Goal: Task Accomplishment & Management: Manage account settings

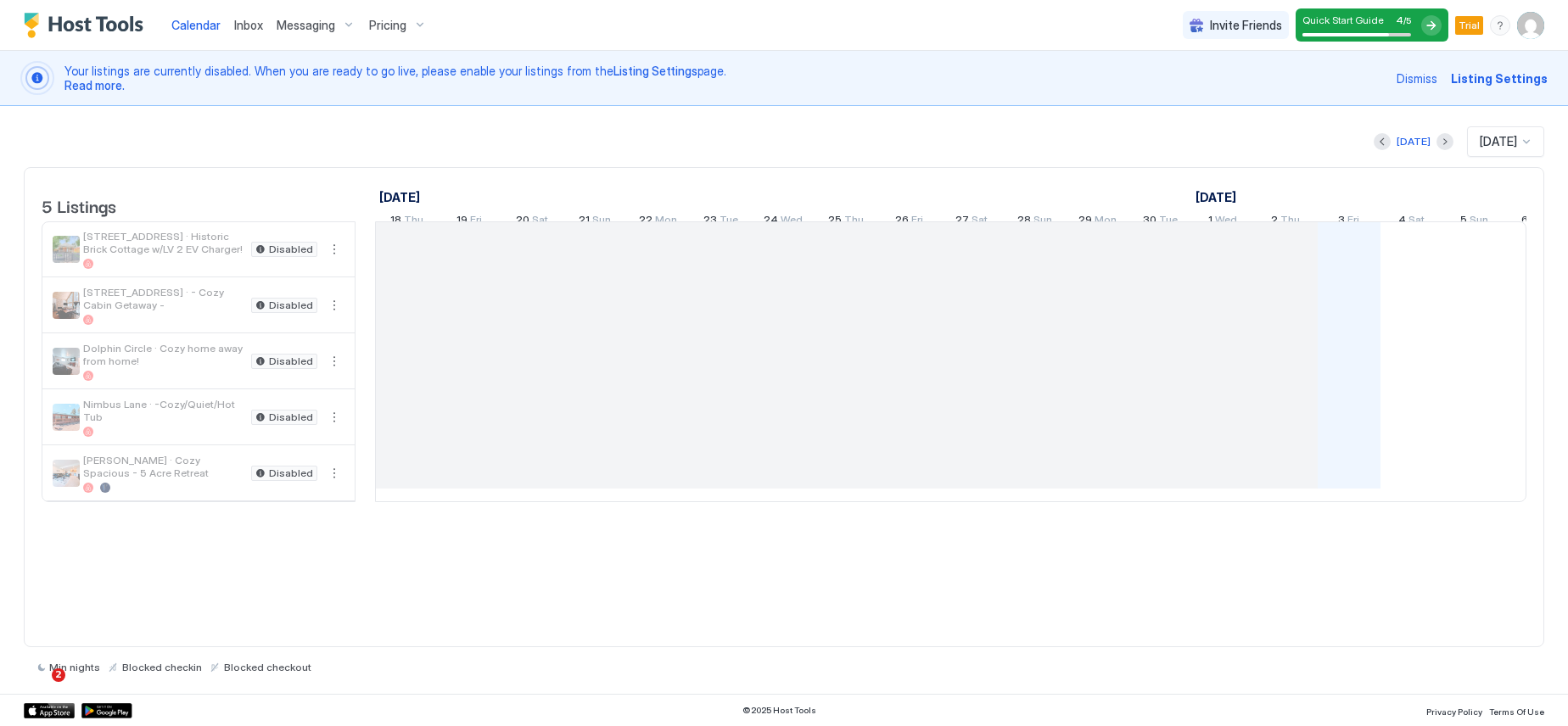
scroll to position [0, 943]
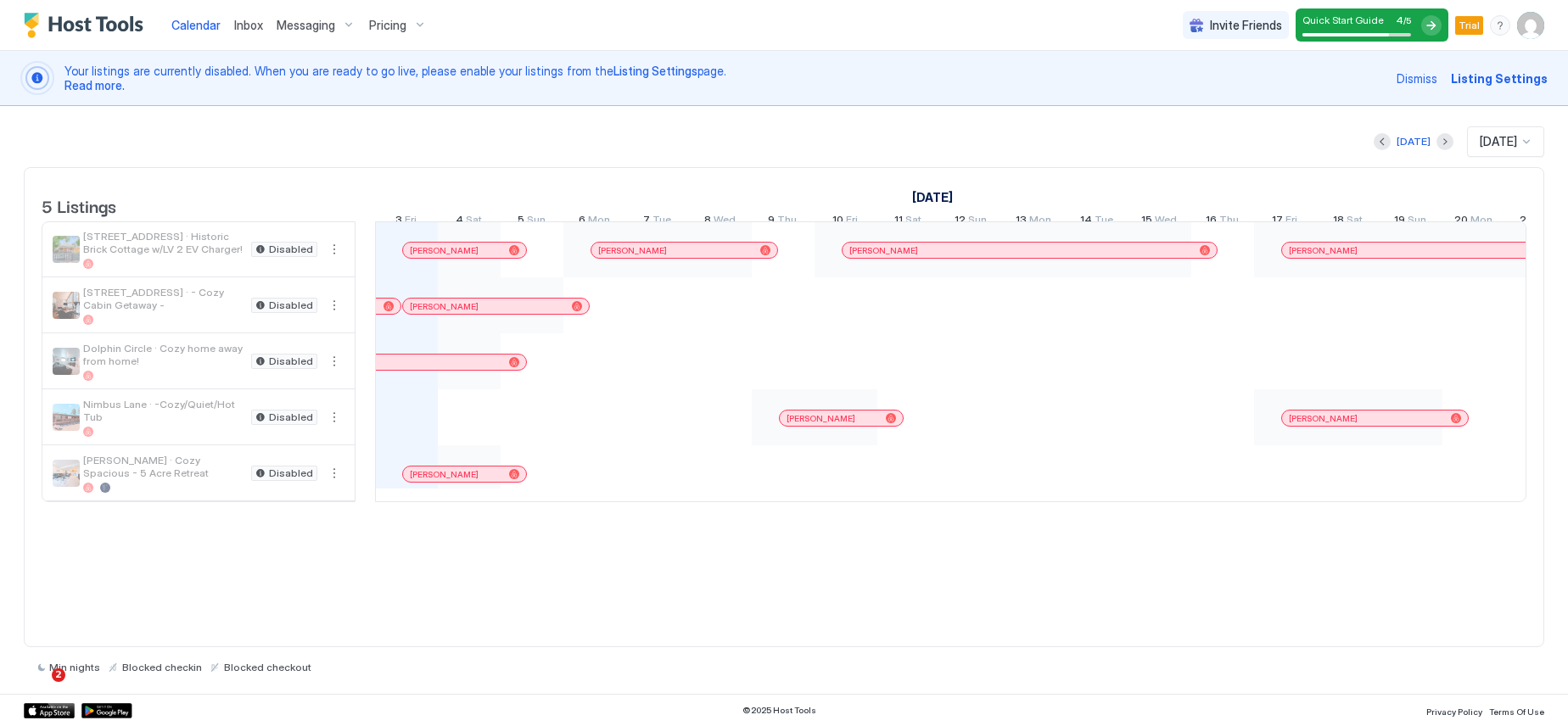
click at [1532, 30] on img "User profile" at bounding box center [1530, 25] width 27 height 27
click at [1386, 96] on span "Settings" at bounding box center [1377, 95] width 45 height 15
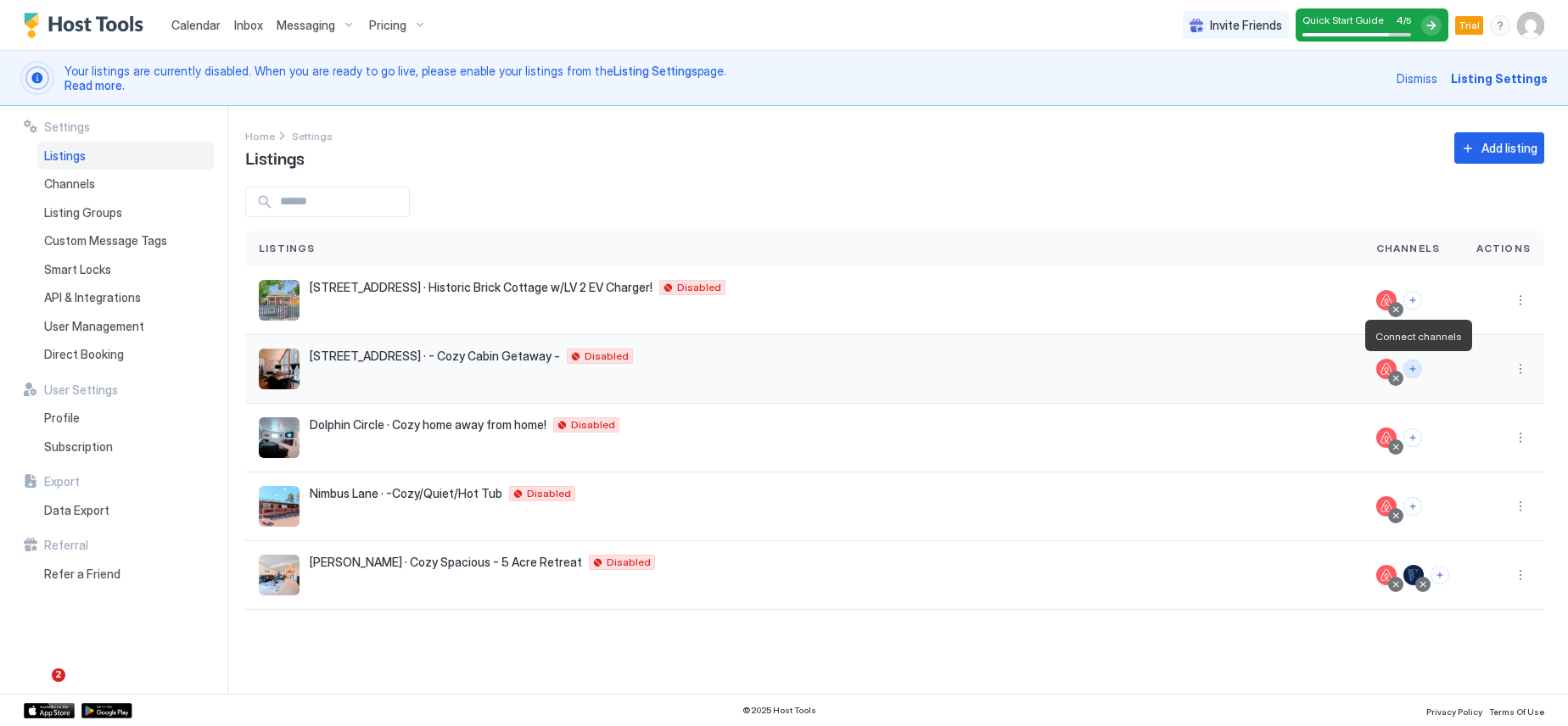
click at [1415, 371] on button "Connect channels" at bounding box center [1412, 369] width 18 height 18
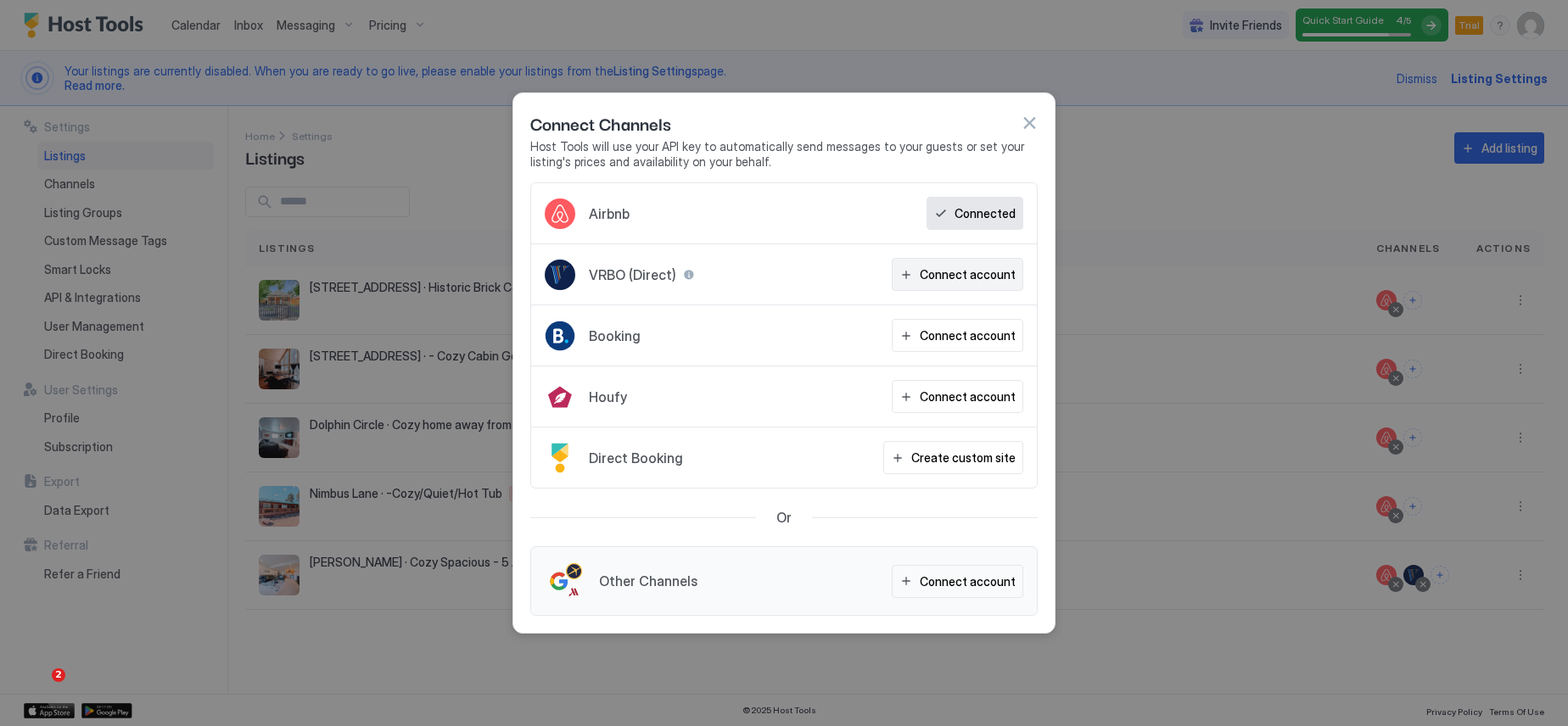
click at [978, 280] on div "Connect account" at bounding box center [967, 274] width 96 height 17
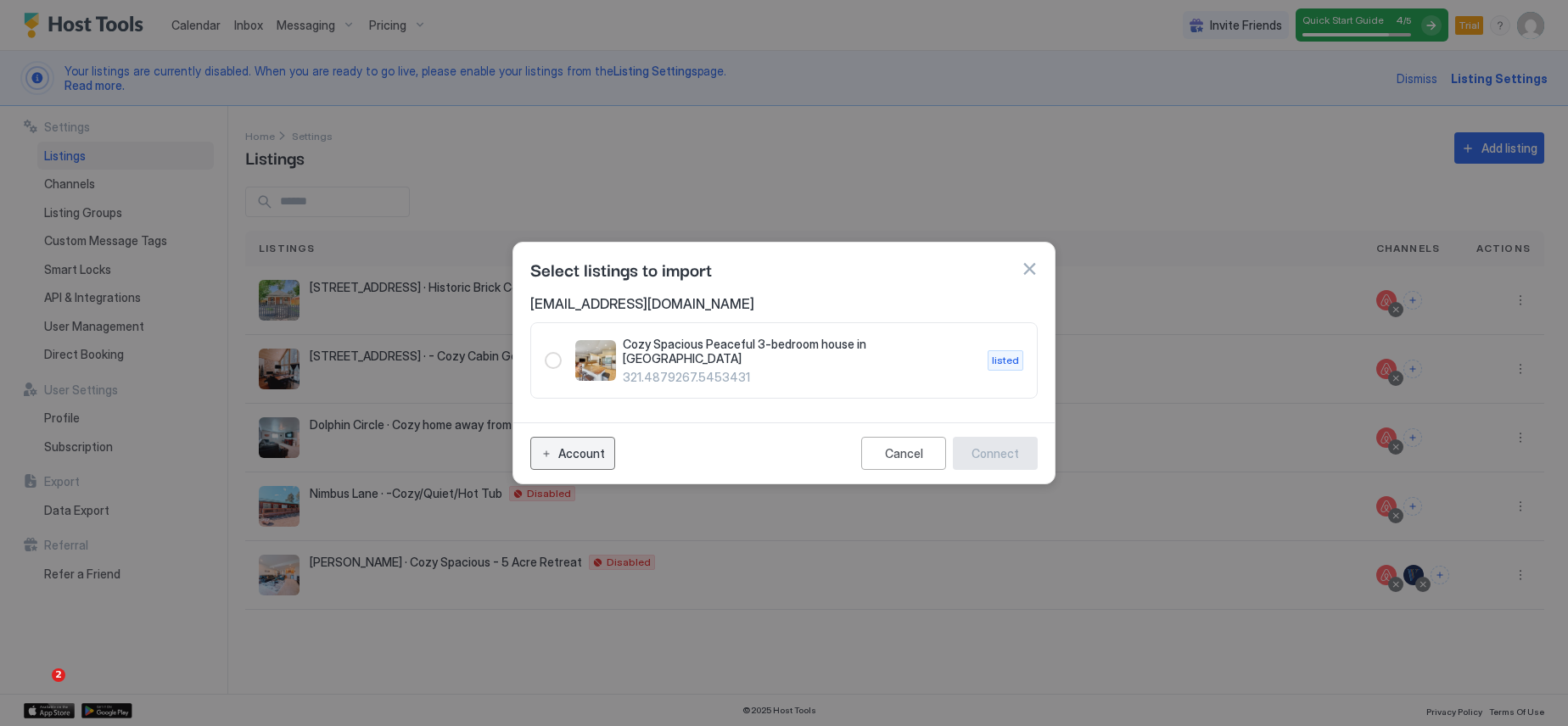
click at [593, 448] on div "Account" at bounding box center [582, 453] width 46 height 17
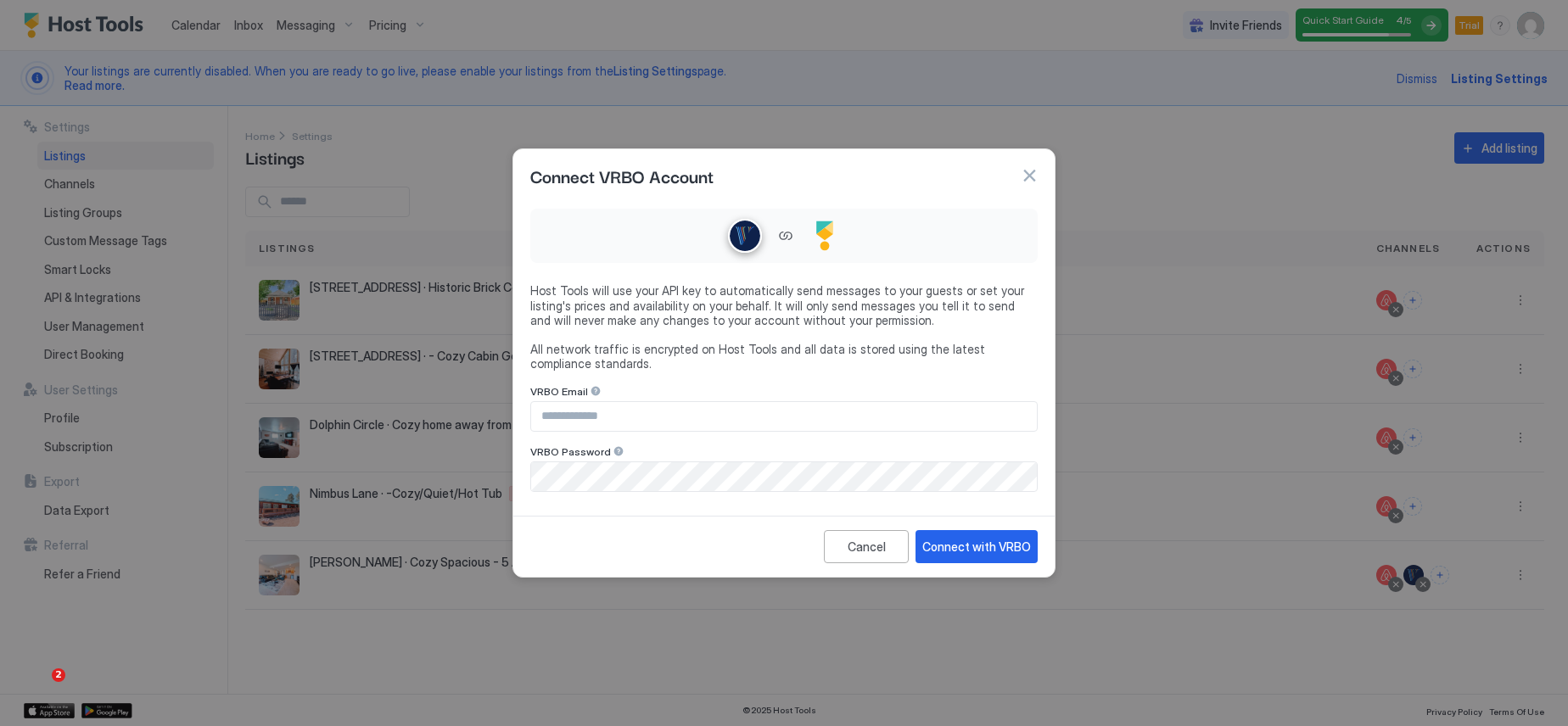
click at [600, 420] on input "Input Field" at bounding box center [784, 417] width 505 height 29
type input "**********"
click at [968, 548] on div "Connect with VRBO" at bounding box center [977, 547] width 108 height 17
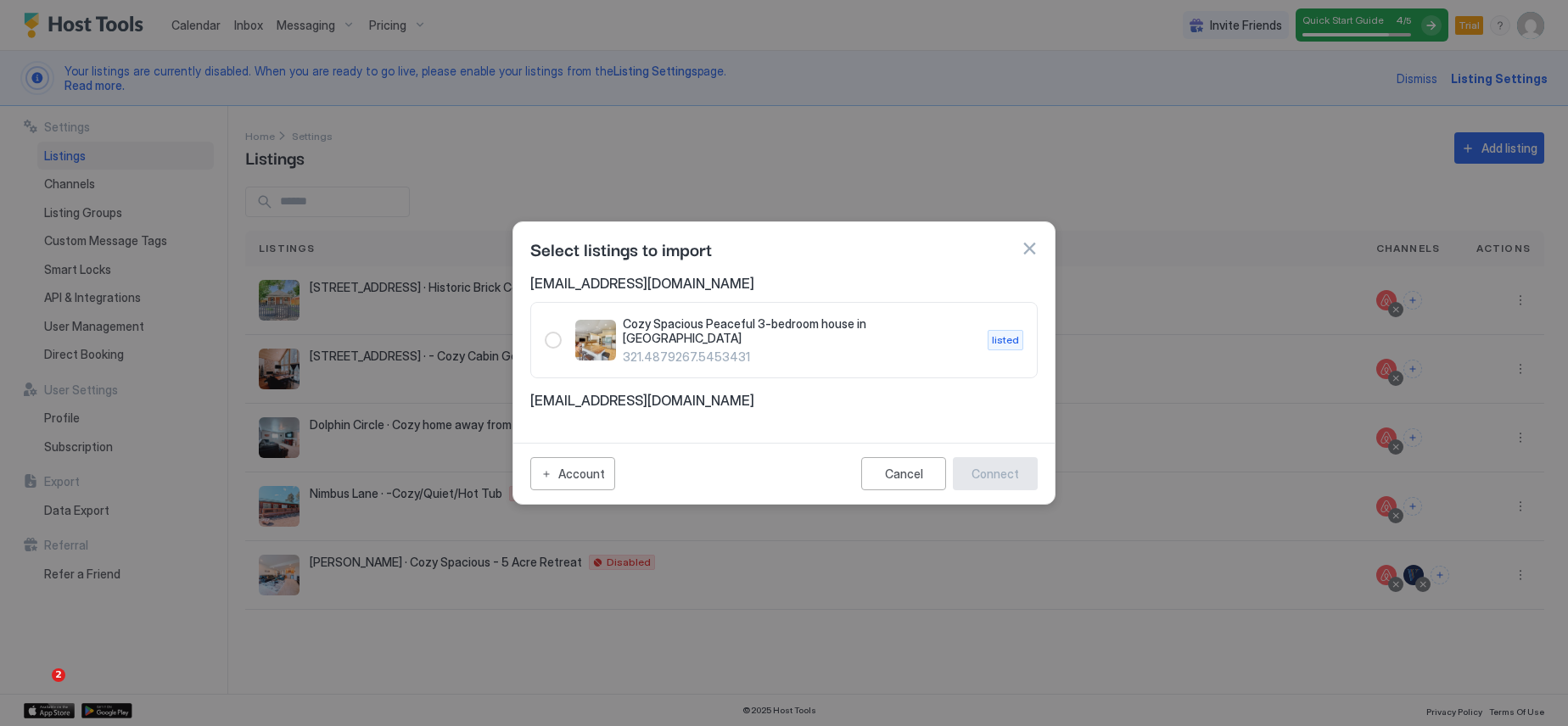
click at [651, 396] on span "[EMAIL_ADDRESS][DOMAIN_NAME]" at bounding box center [784, 401] width 507 height 17
click at [588, 472] on div "Account" at bounding box center [582, 473] width 46 height 17
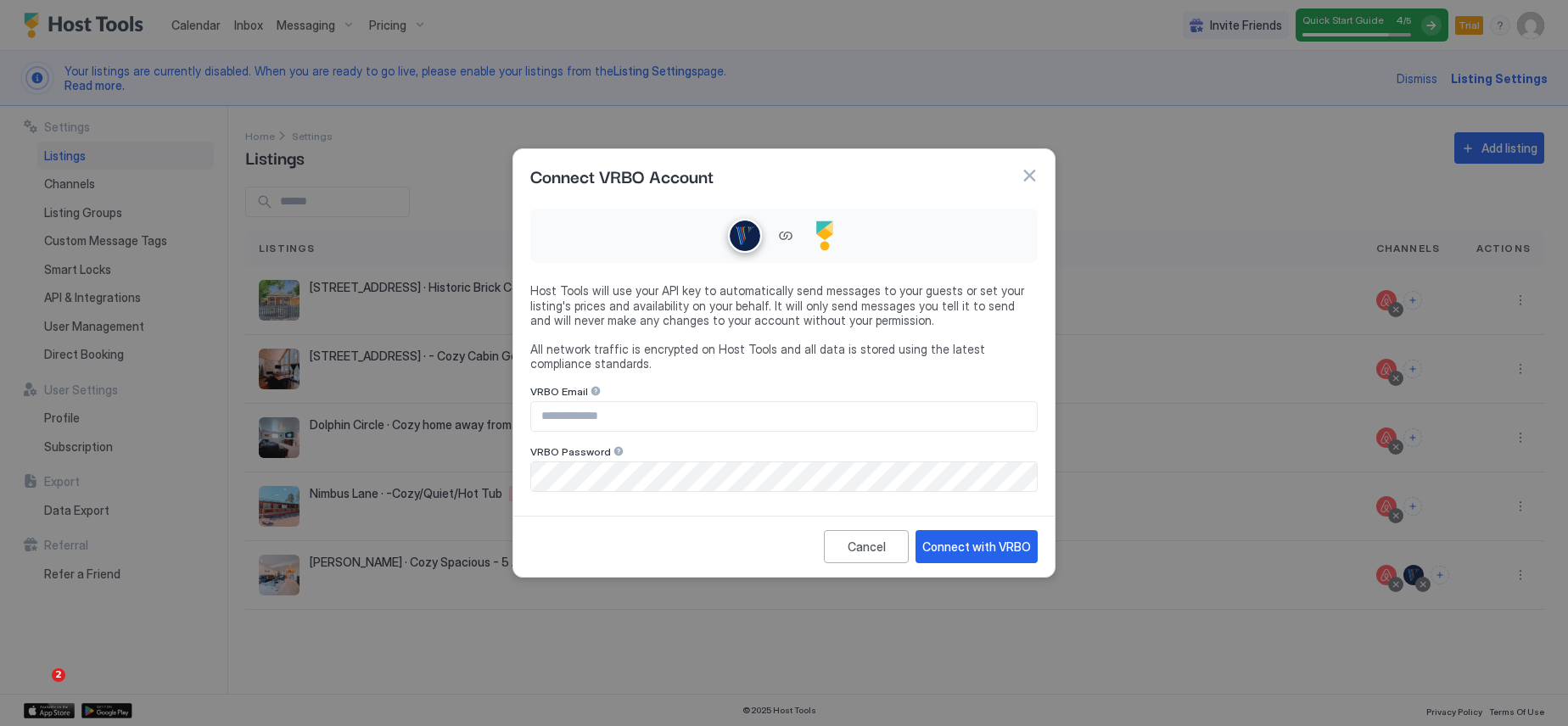
click at [606, 417] on input "Input Field" at bounding box center [784, 417] width 505 height 29
click at [608, 416] on input "Input Field" at bounding box center [784, 417] width 505 height 29
type input "**********"
click at [972, 545] on div "Connect with VRBO" at bounding box center [977, 547] width 108 height 17
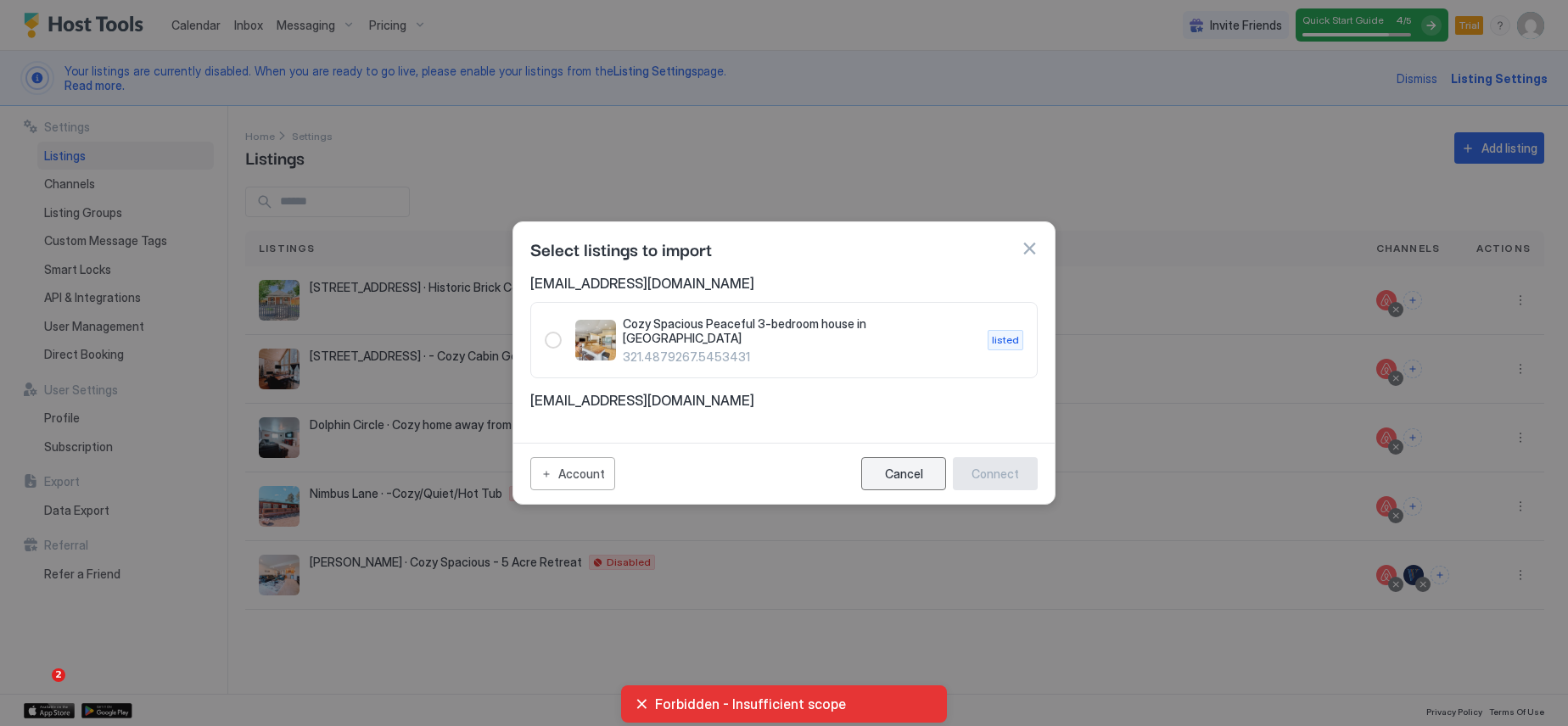
click at [920, 469] on div "Cancel" at bounding box center [903, 473] width 38 height 15
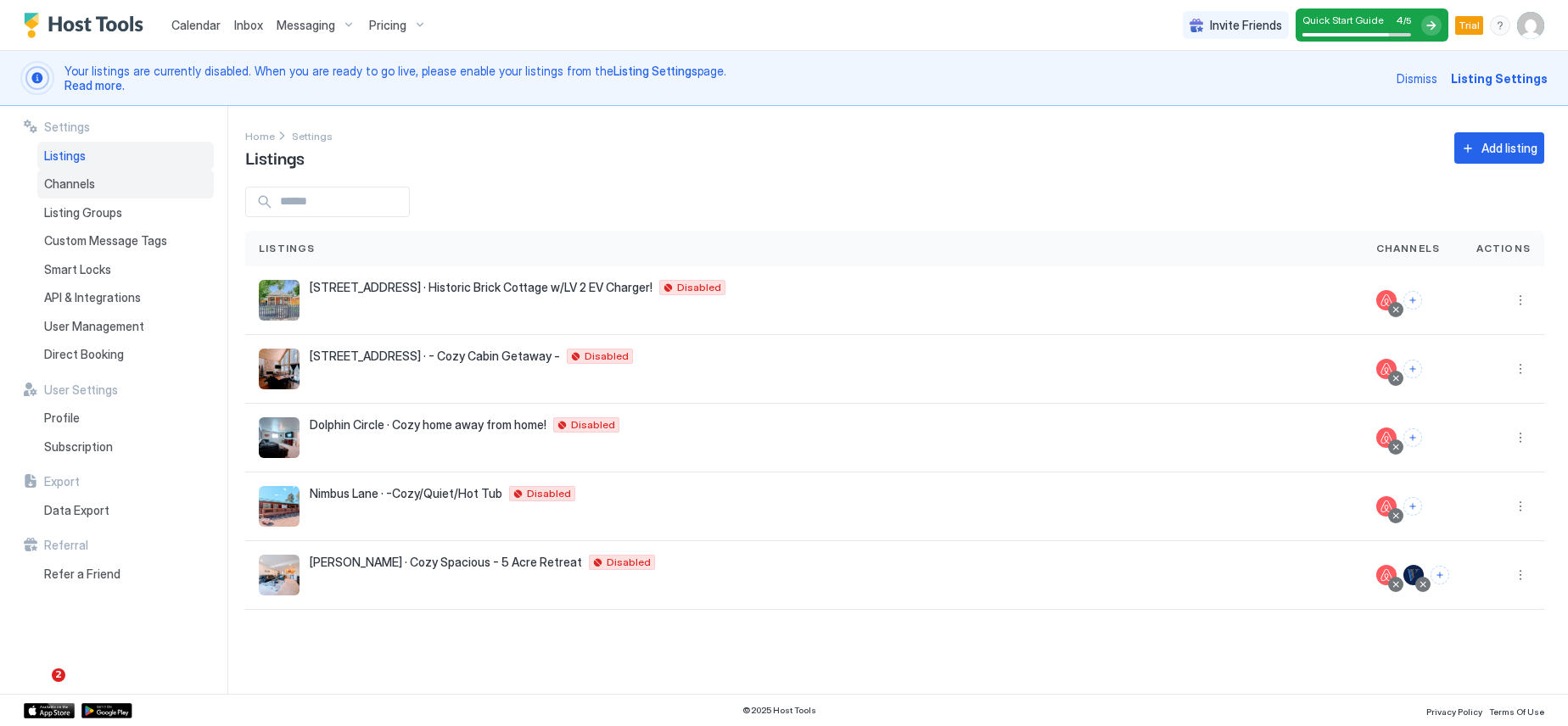
click at [80, 182] on span "Channels" at bounding box center [70, 184] width 51 height 15
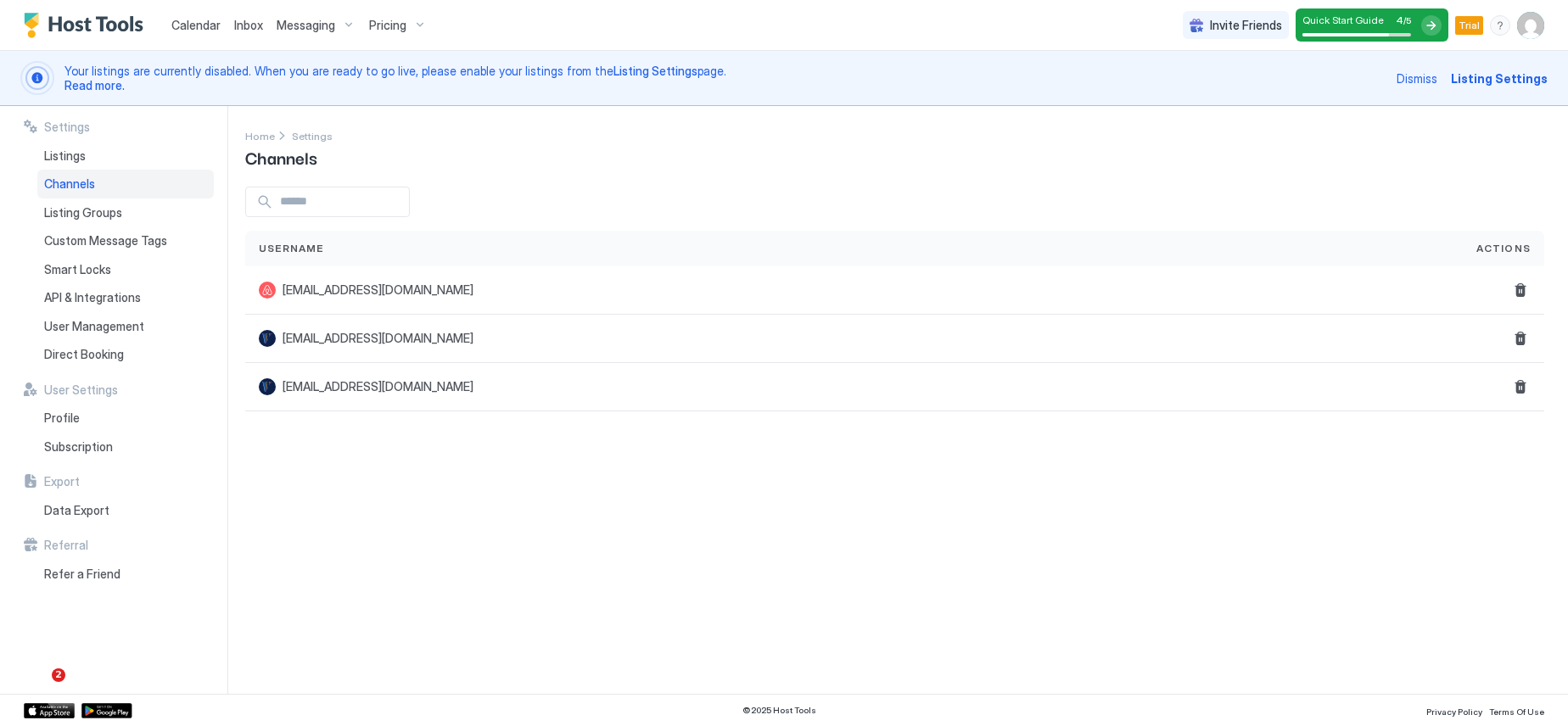
click at [858, 492] on div "Settings Home Settings Channels Username Actions [EMAIL_ADDRESS][DOMAIN_NAME] […" at bounding box center [906, 400] width 1323 height 588
click at [61, 155] on span "Listings" at bounding box center [65, 156] width 42 height 15
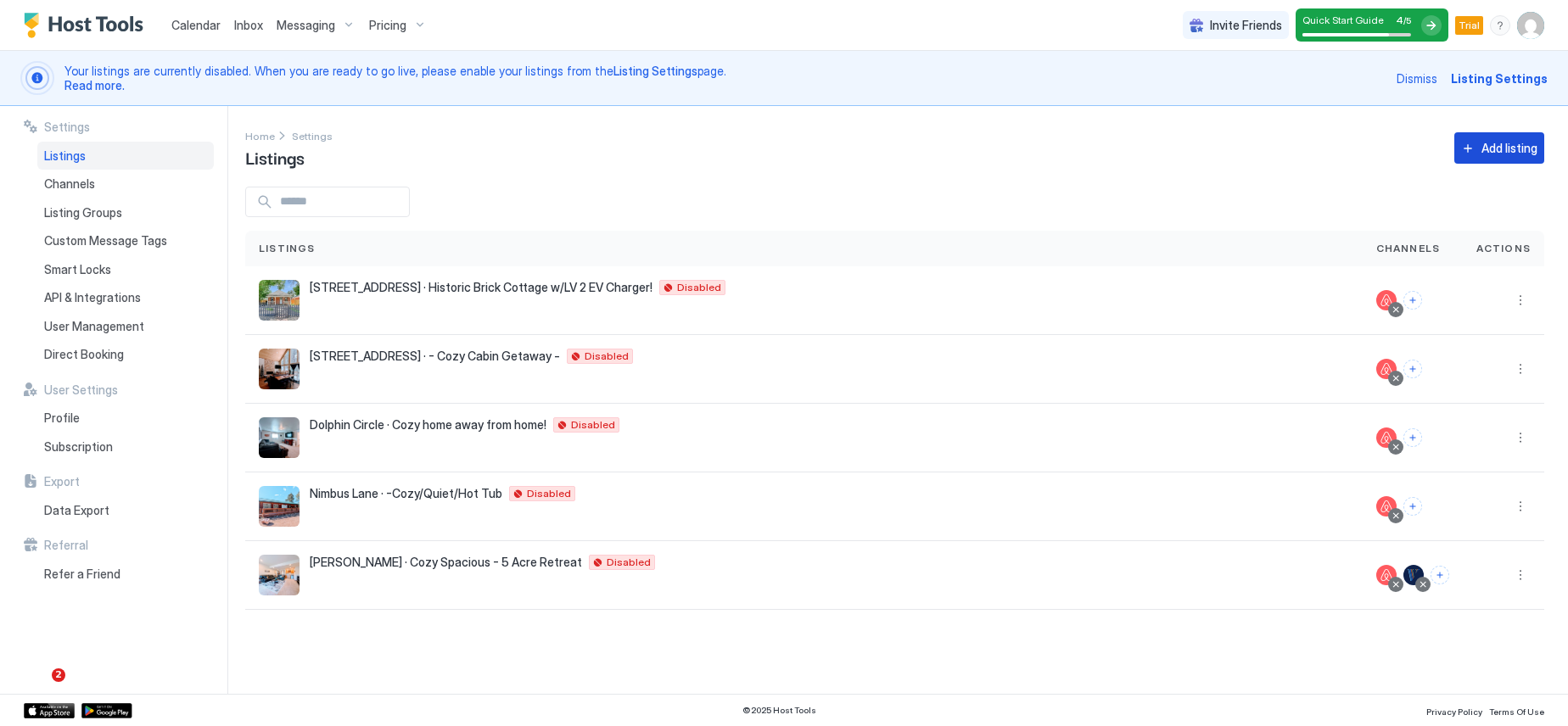
click at [1494, 155] on div "Add listing" at bounding box center [1510, 148] width 56 height 17
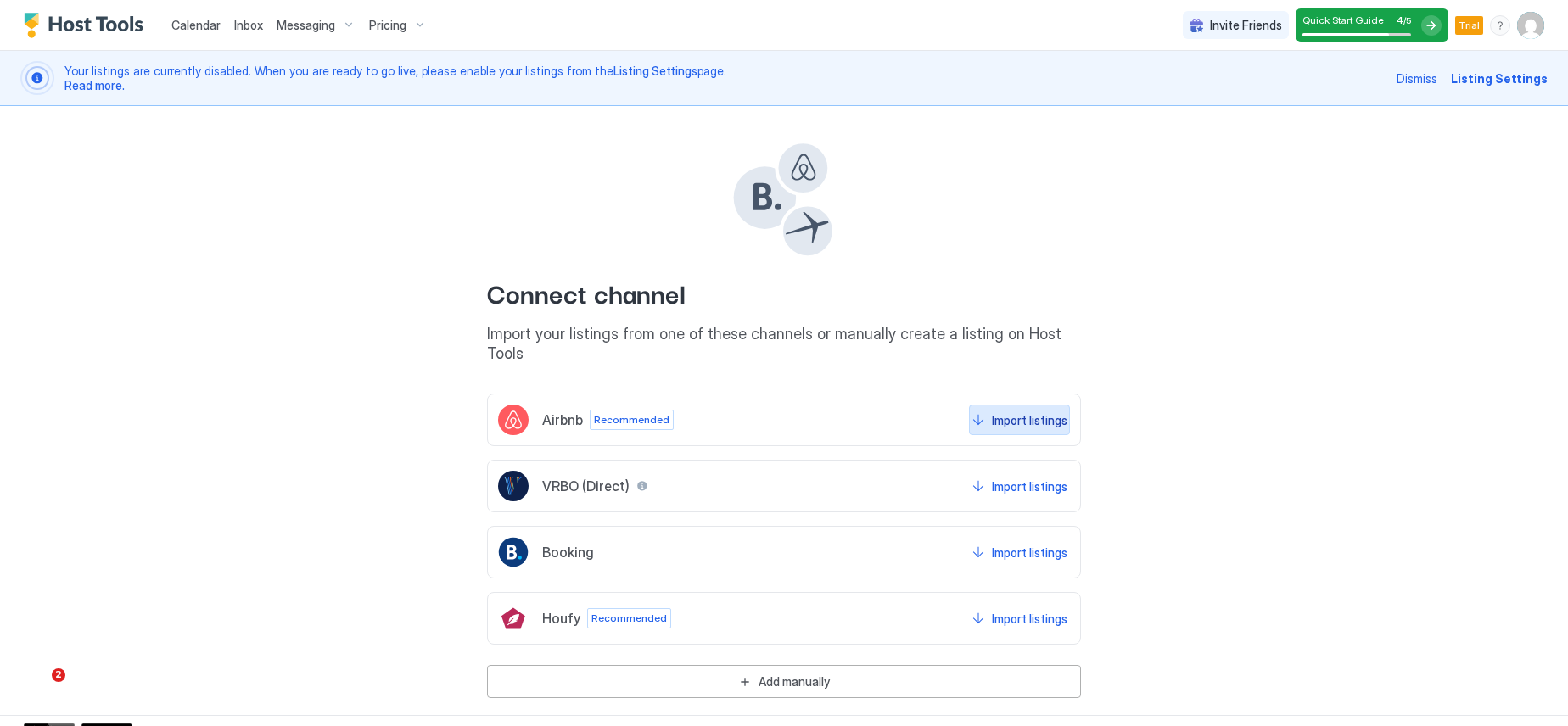
click at [1014, 411] on div "Import listings" at bounding box center [1030, 420] width 75 height 17
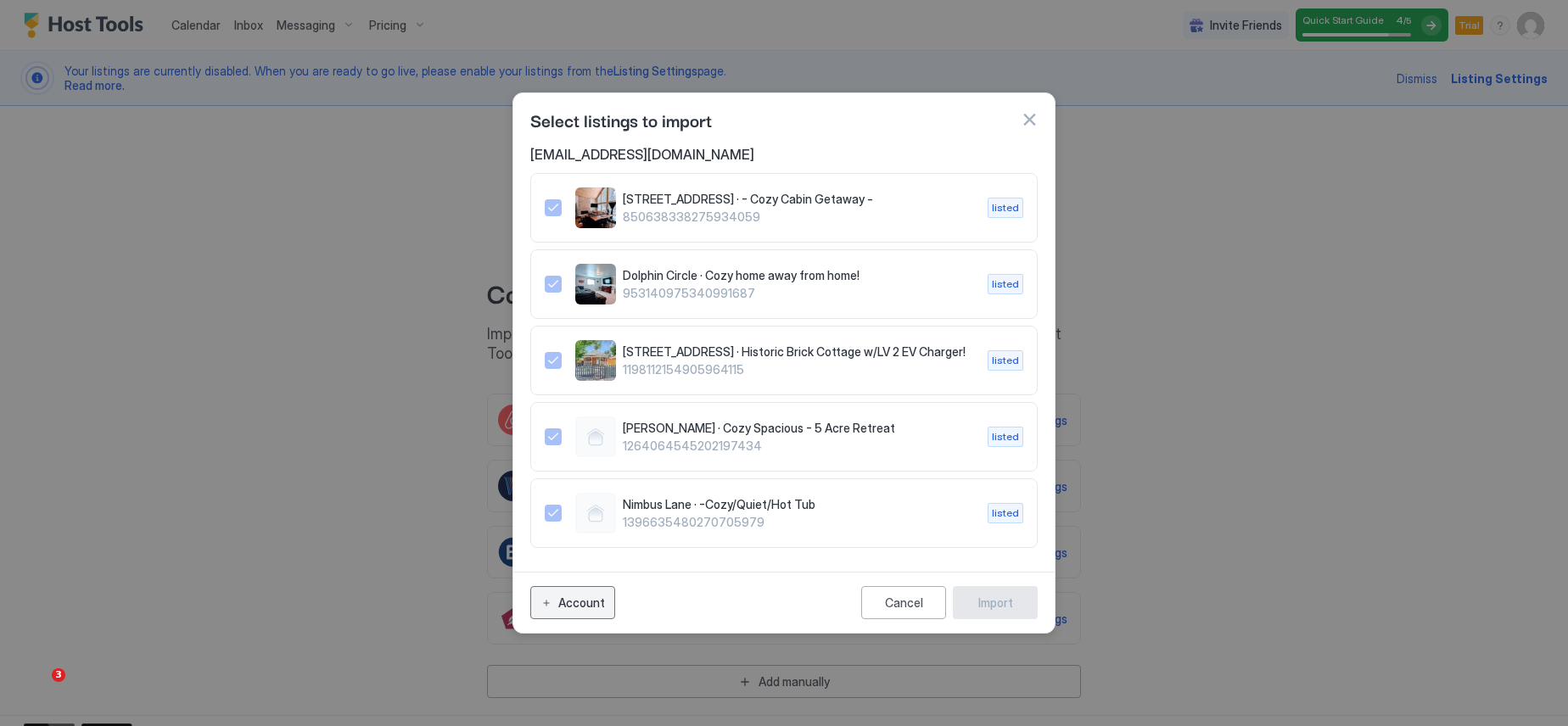
click at [587, 604] on div "Account" at bounding box center [582, 603] width 46 height 17
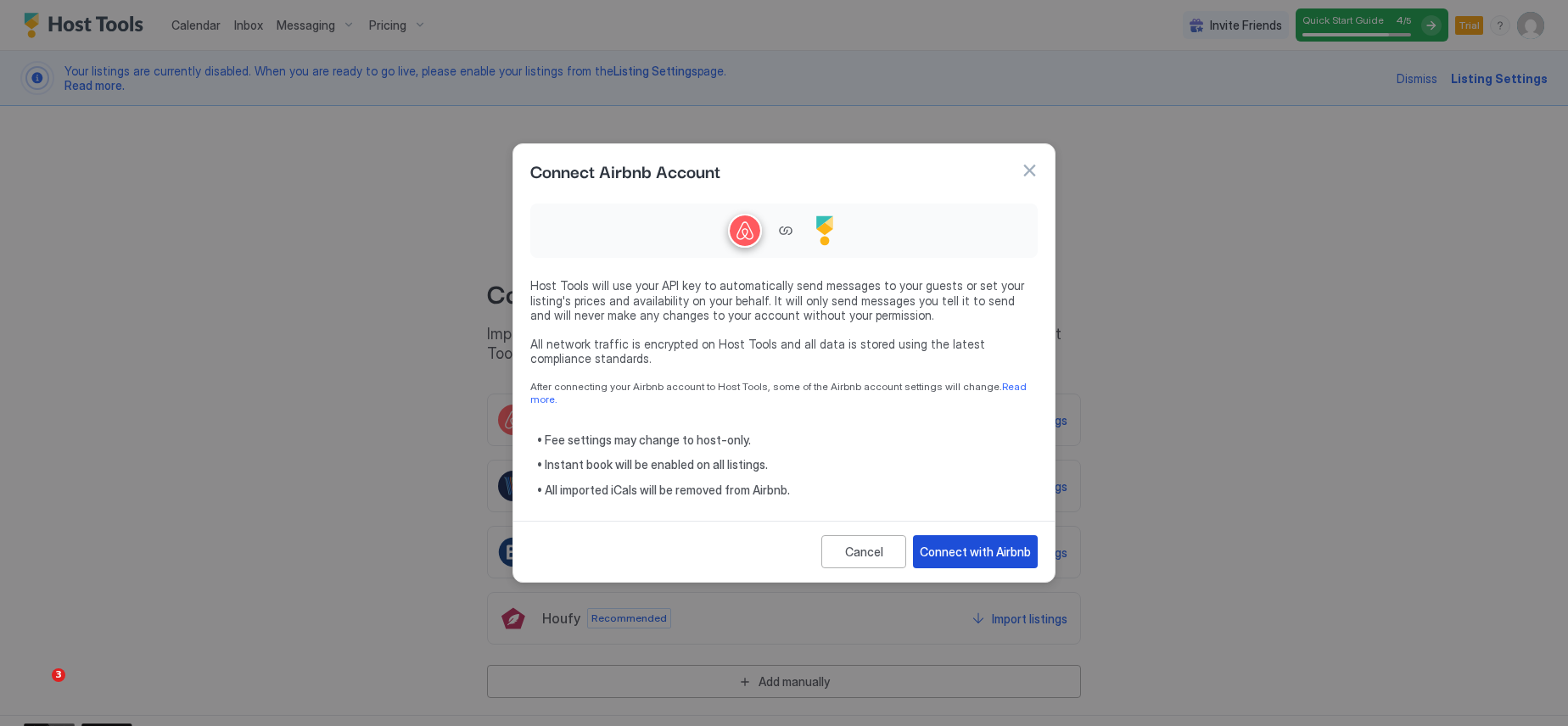
click at [972, 545] on div "Connect with Airbnb" at bounding box center [975, 552] width 111 height 17
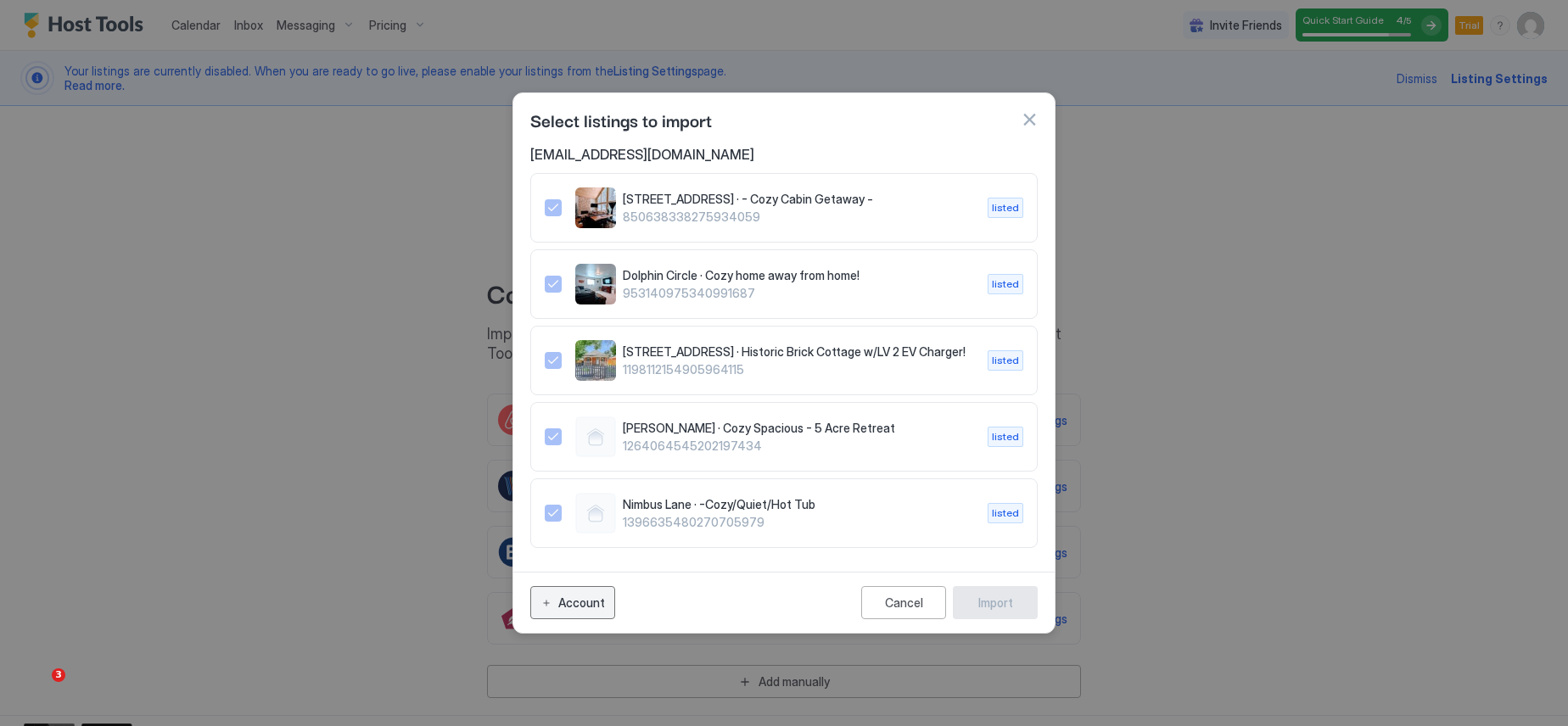
click at [573, 602] on div "Account" at bounding box center [582, 603] width 46 height 17
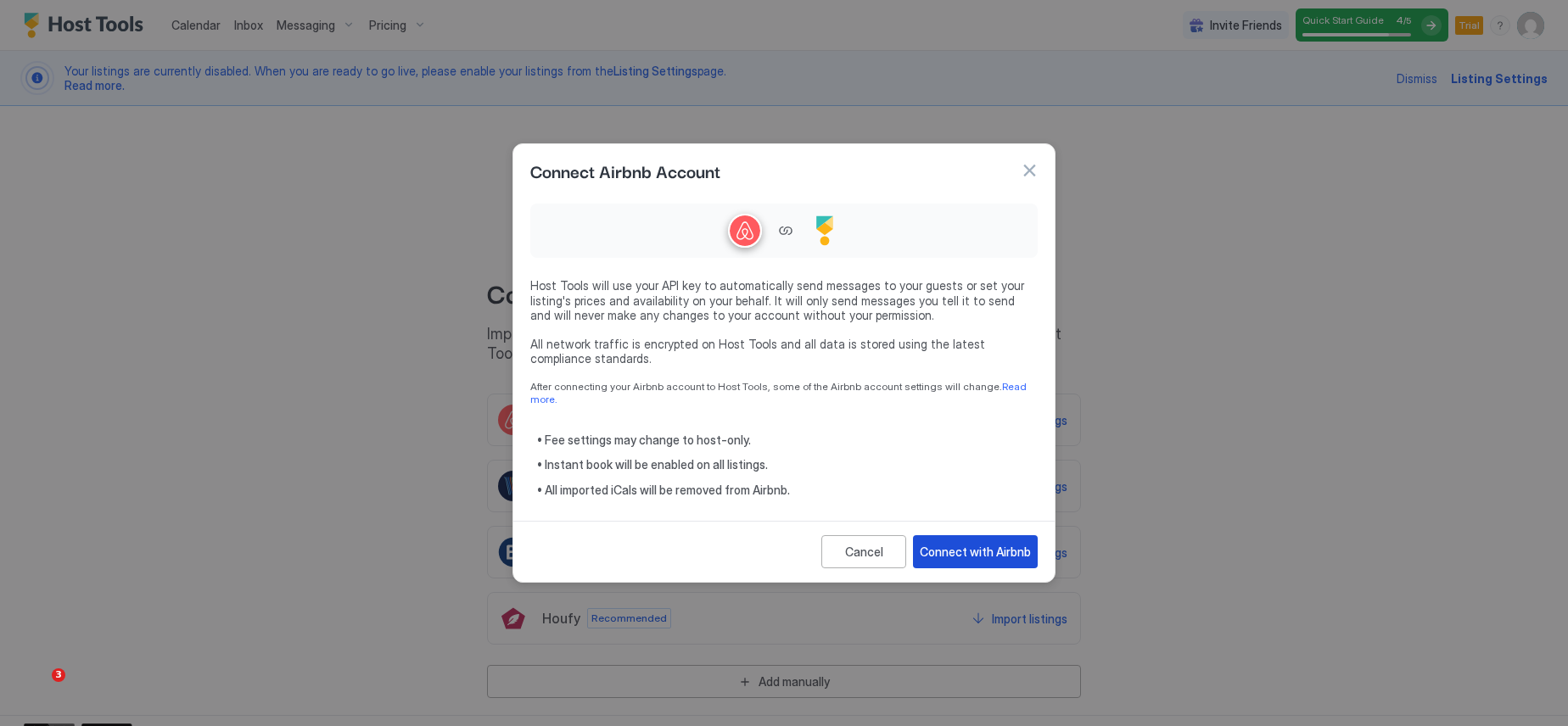
click at [982, 549] on div "Connect with Airbnb" at bounding box center [975, 552] width 111 height 17
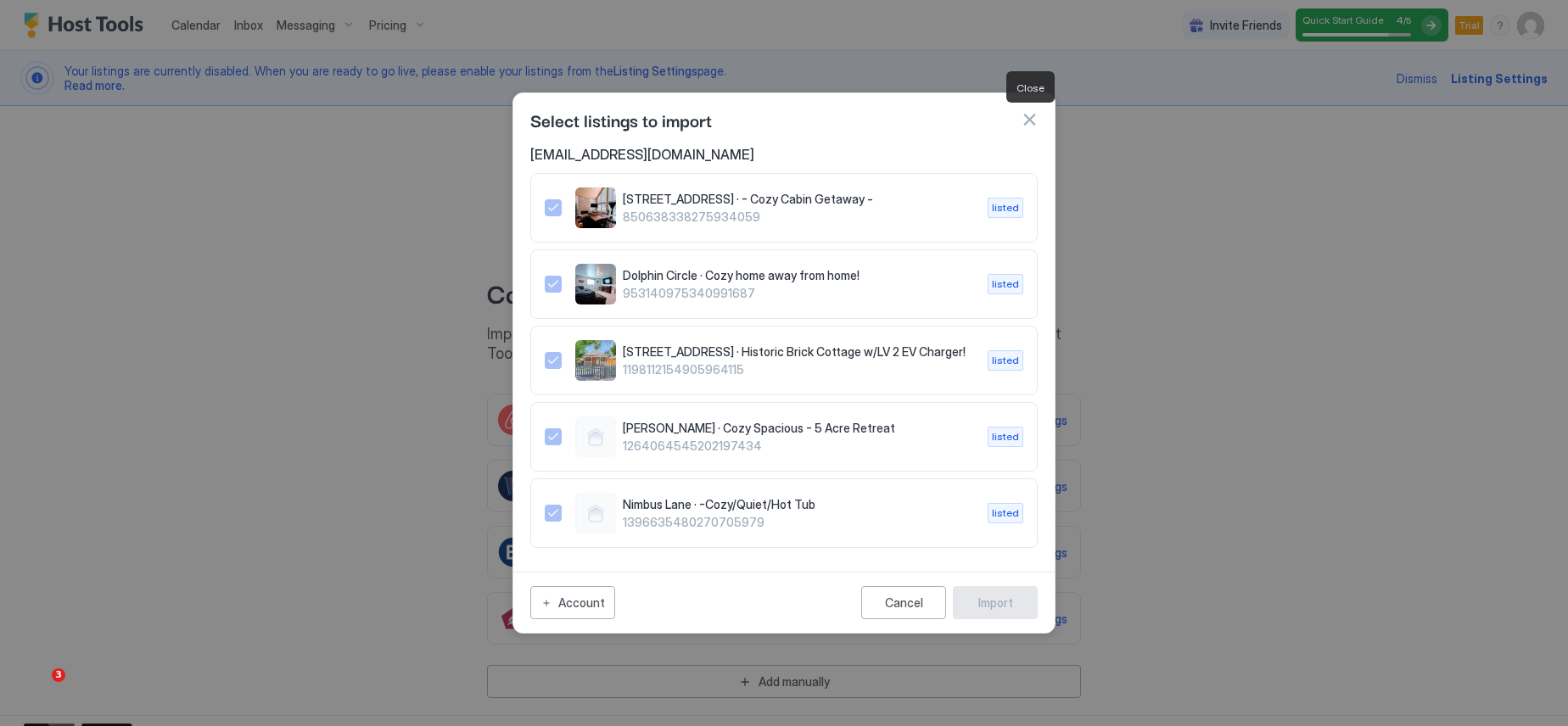
click at [1027, 118] on button "button" at bounding box center [1030, 120] width 17 height 17
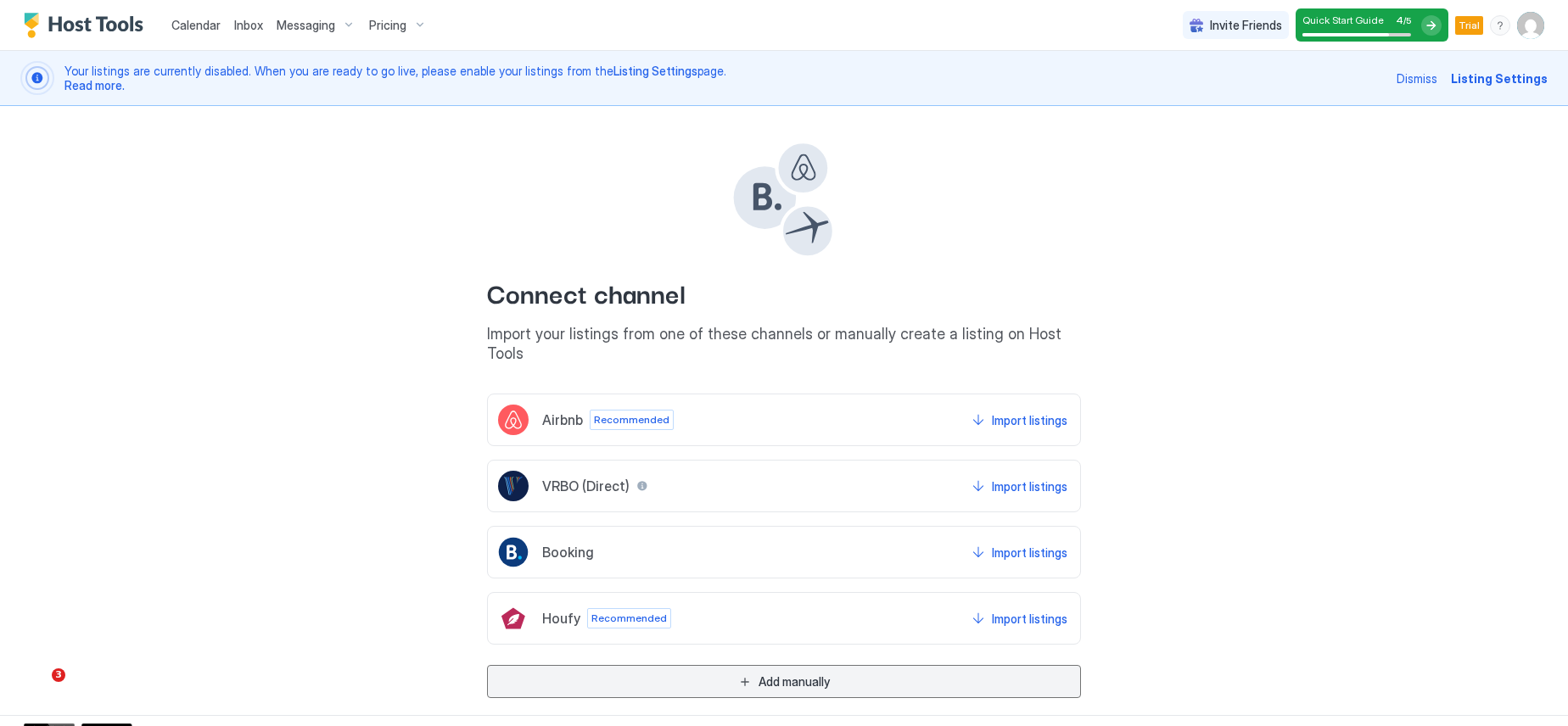
click at [766, 673] on div "Add manually" at bounding box center [795, 681] width 72 height 17
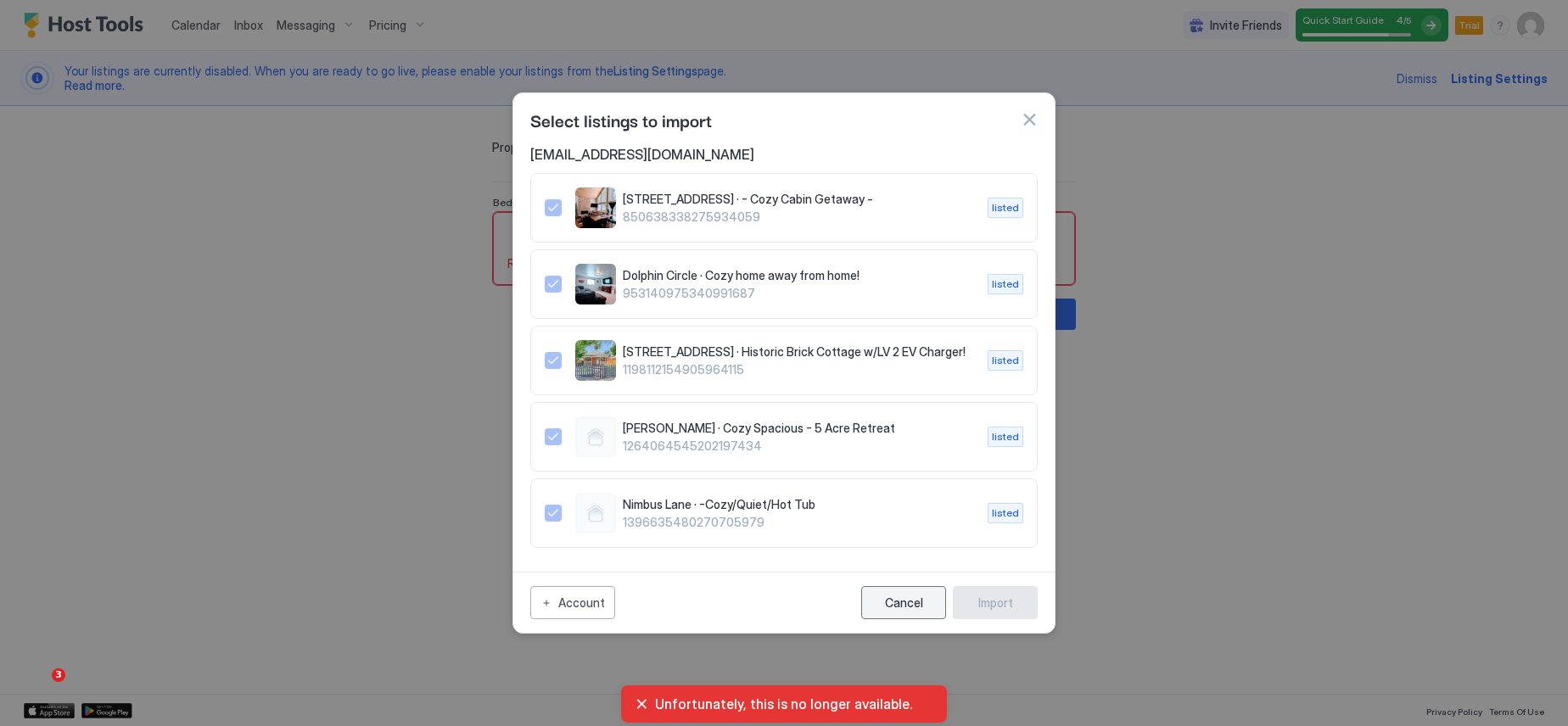
click at [884, 595] on button "Cancel" at bounding box center [904, 603] width 85 height 33
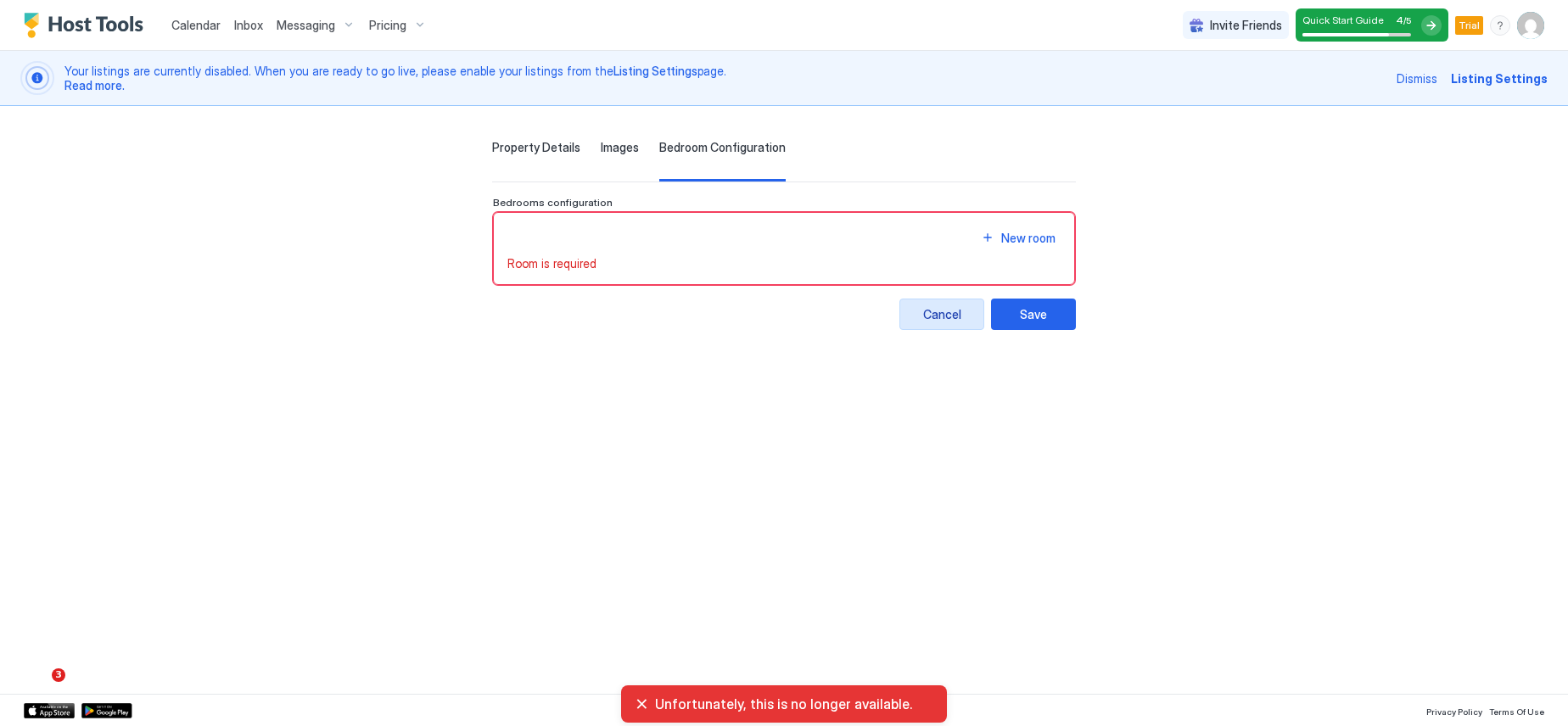
click at [961, 318] on div "Cancel" at bounding box center [942, 315] width 38 height 17
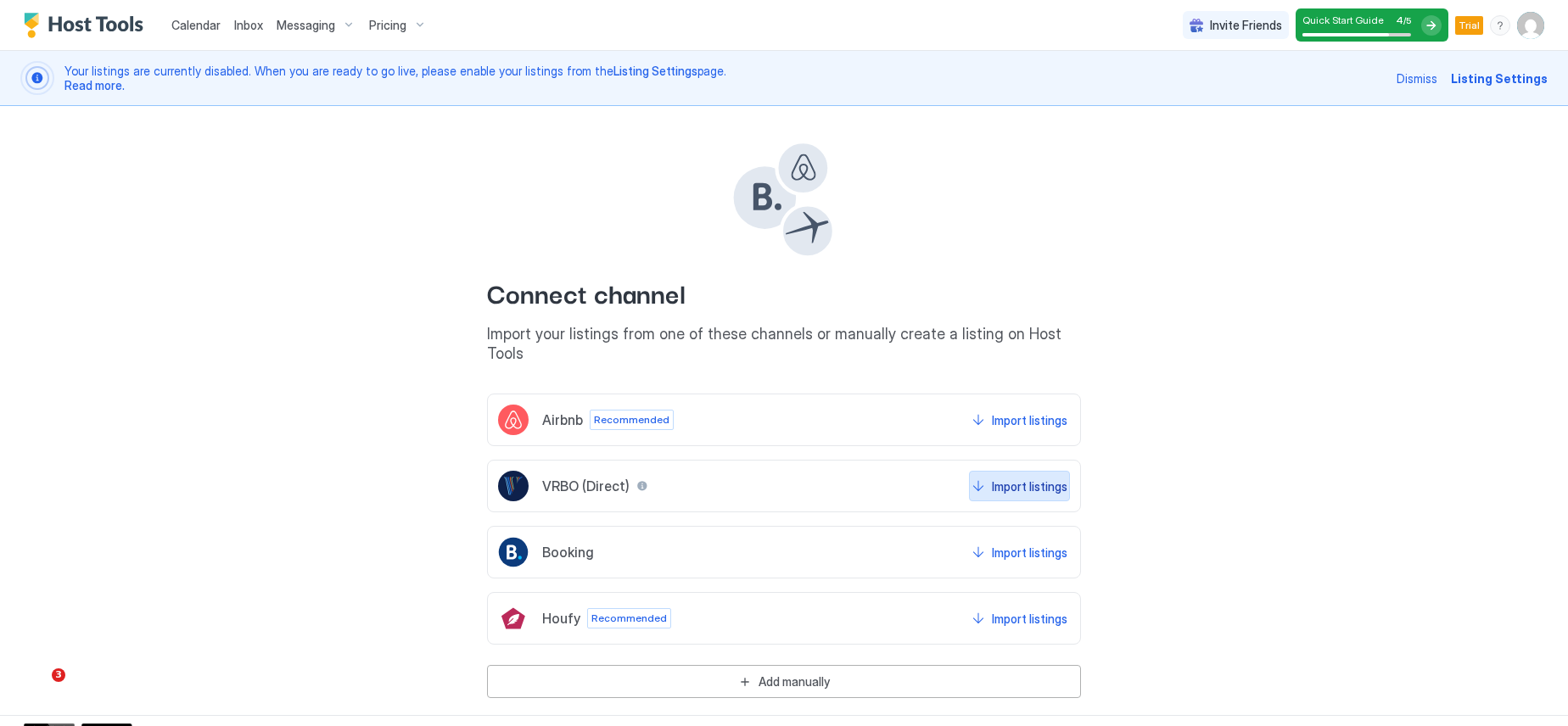
click at [1020, 478] on div "Import listings" at bounding box center [1030, 487] width 75 height 17
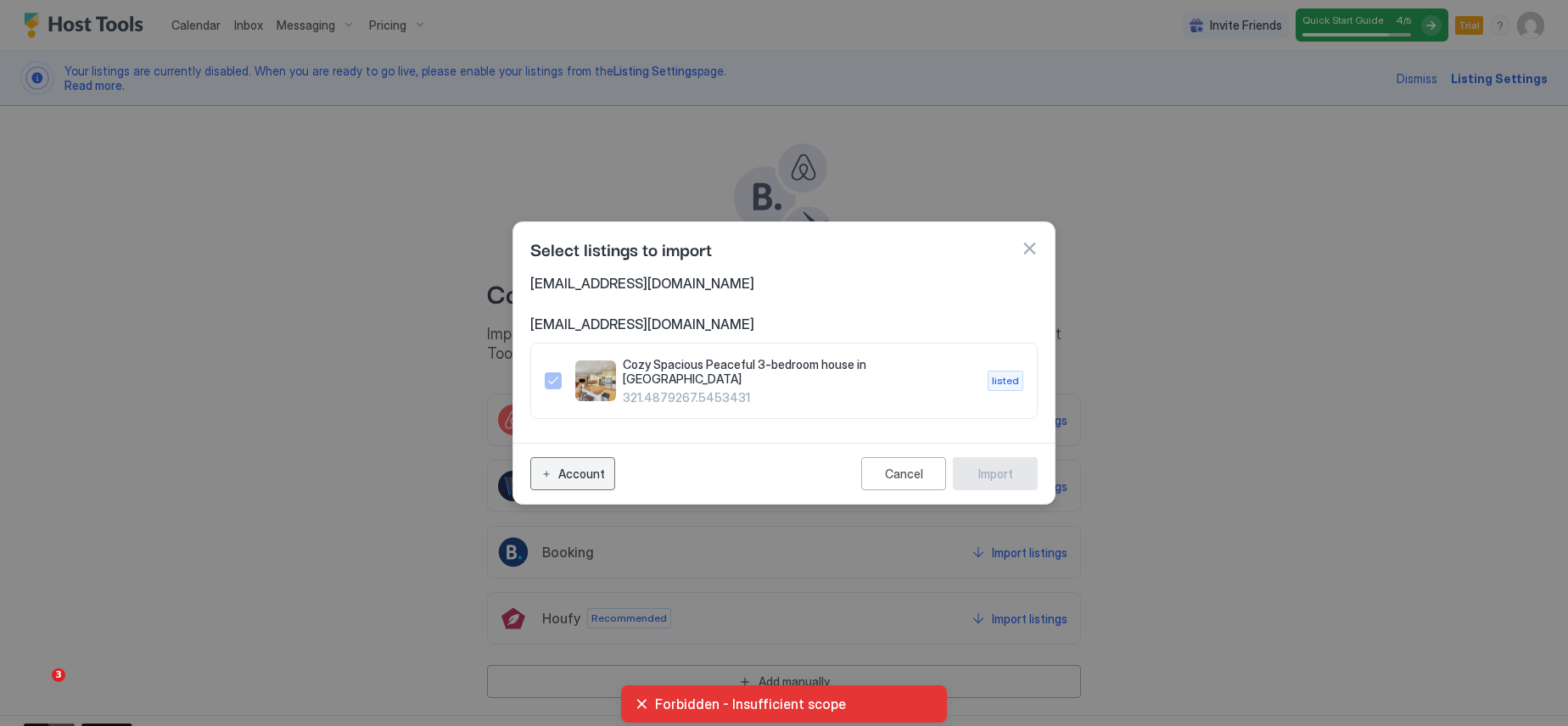
click at [565, 475] on div "Account" at bounding box center [582, 473] width 46 height 17
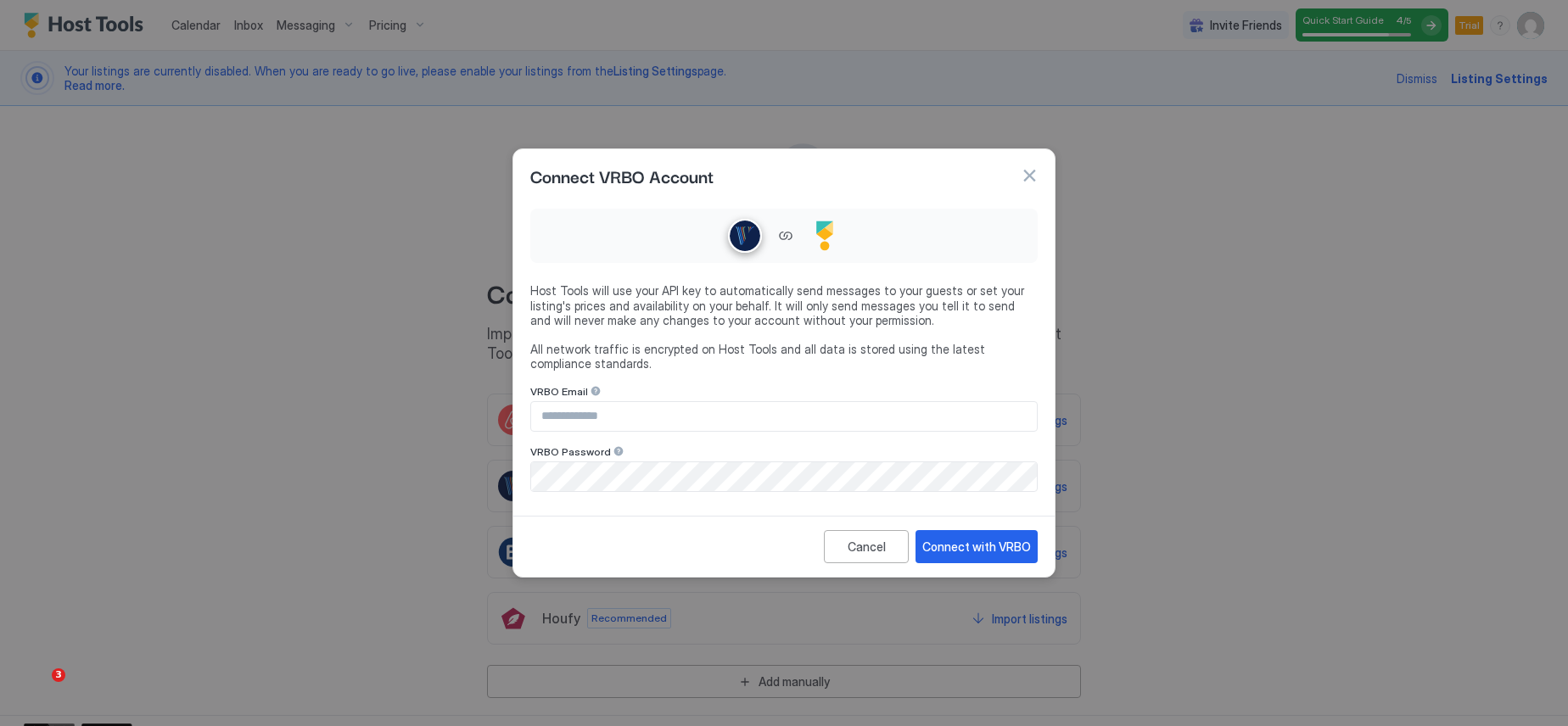
click at [602, 409] on input "Input Field" at bounding box center [784, 417] width 505 height 29
type input "**********"
click at [958, 548] on div "Connect with VRBO" at bounding box center [977, 547] width 108 height 17
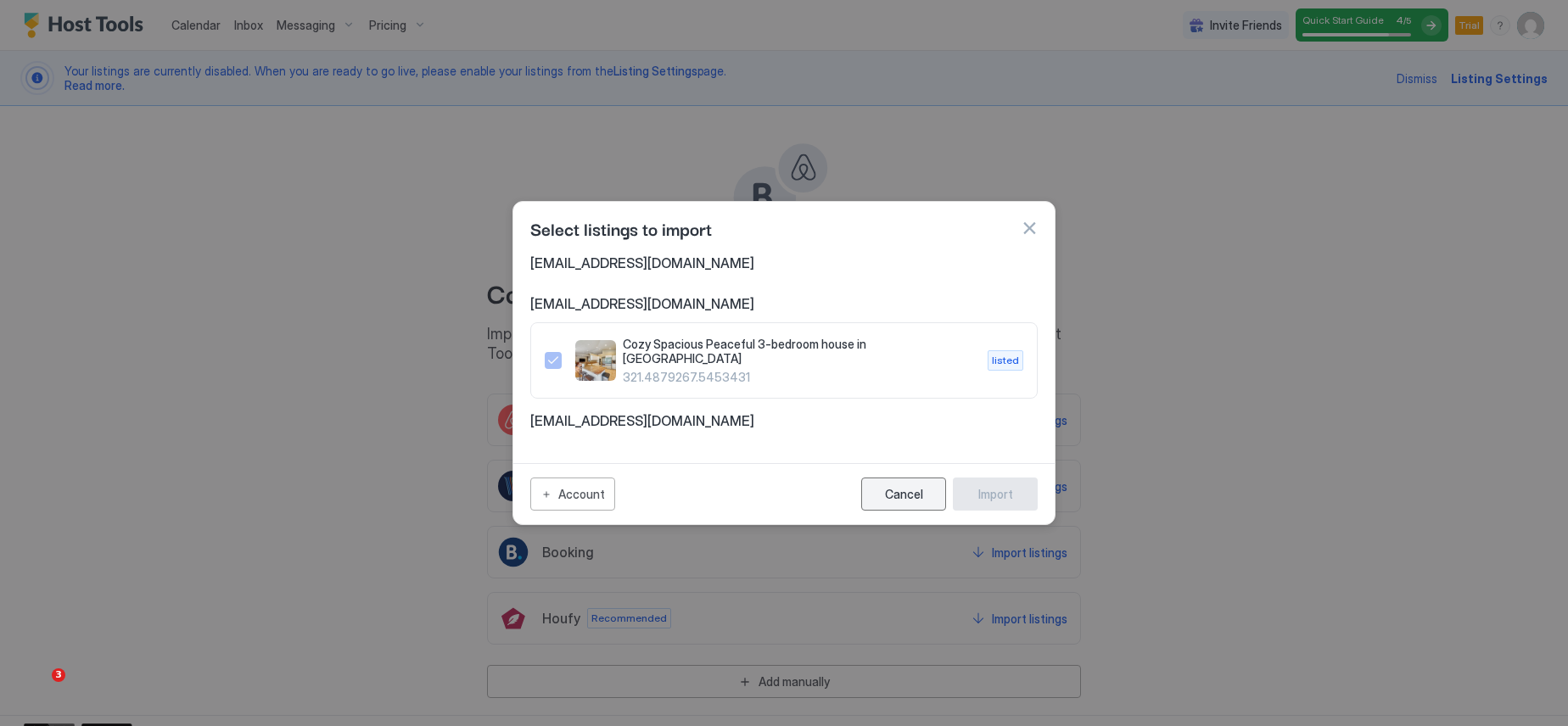
click at [901, 500] on button "Cancel" at bounding box center [904, 495] width 85 height 33
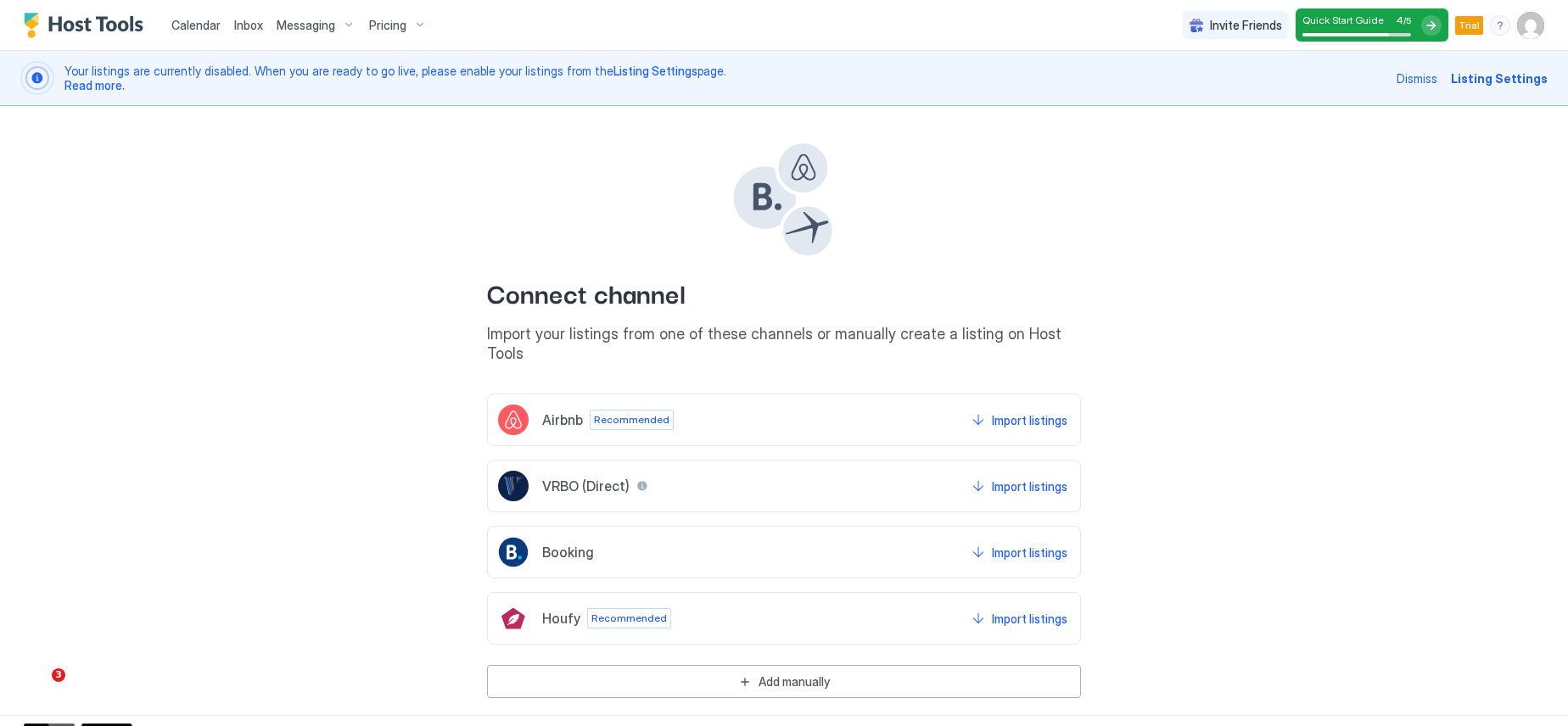
scroll to position [1, 0]
click at [202, 26] on span "Calendar" at bounding box center [196, 24] width 49 height 15
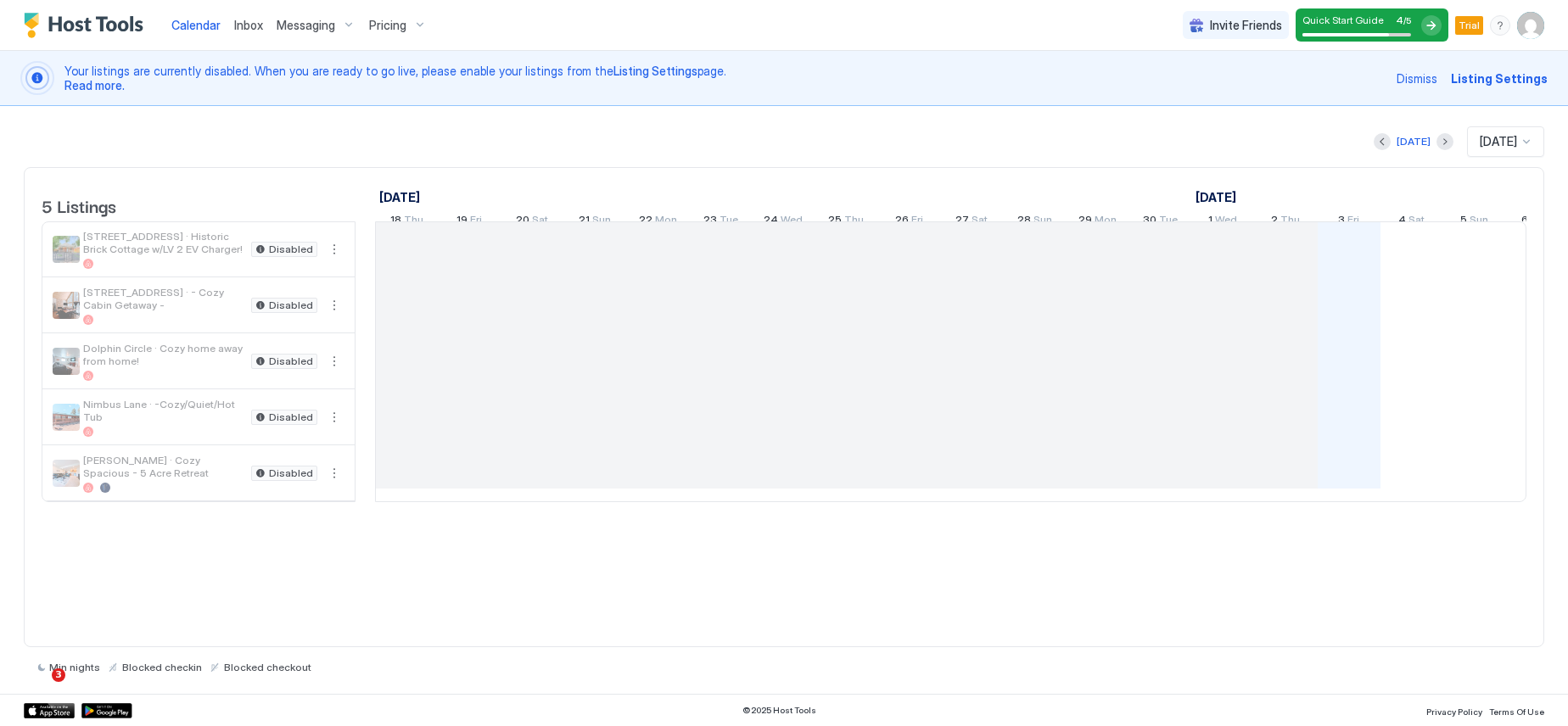
scroll to position [0, 943]
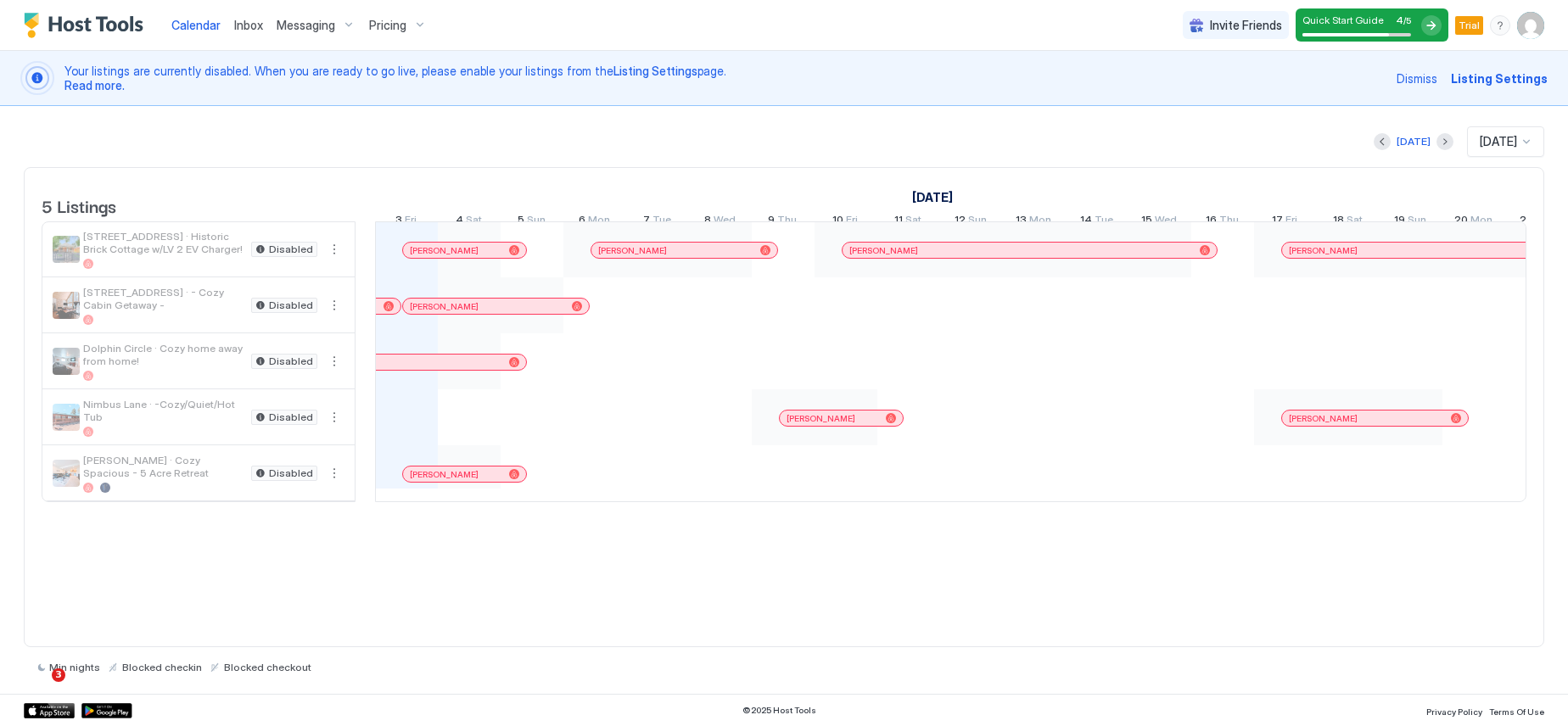
click at [1500, 24] on div "menu" at bounding box center [1499, 25] width 20 height 20
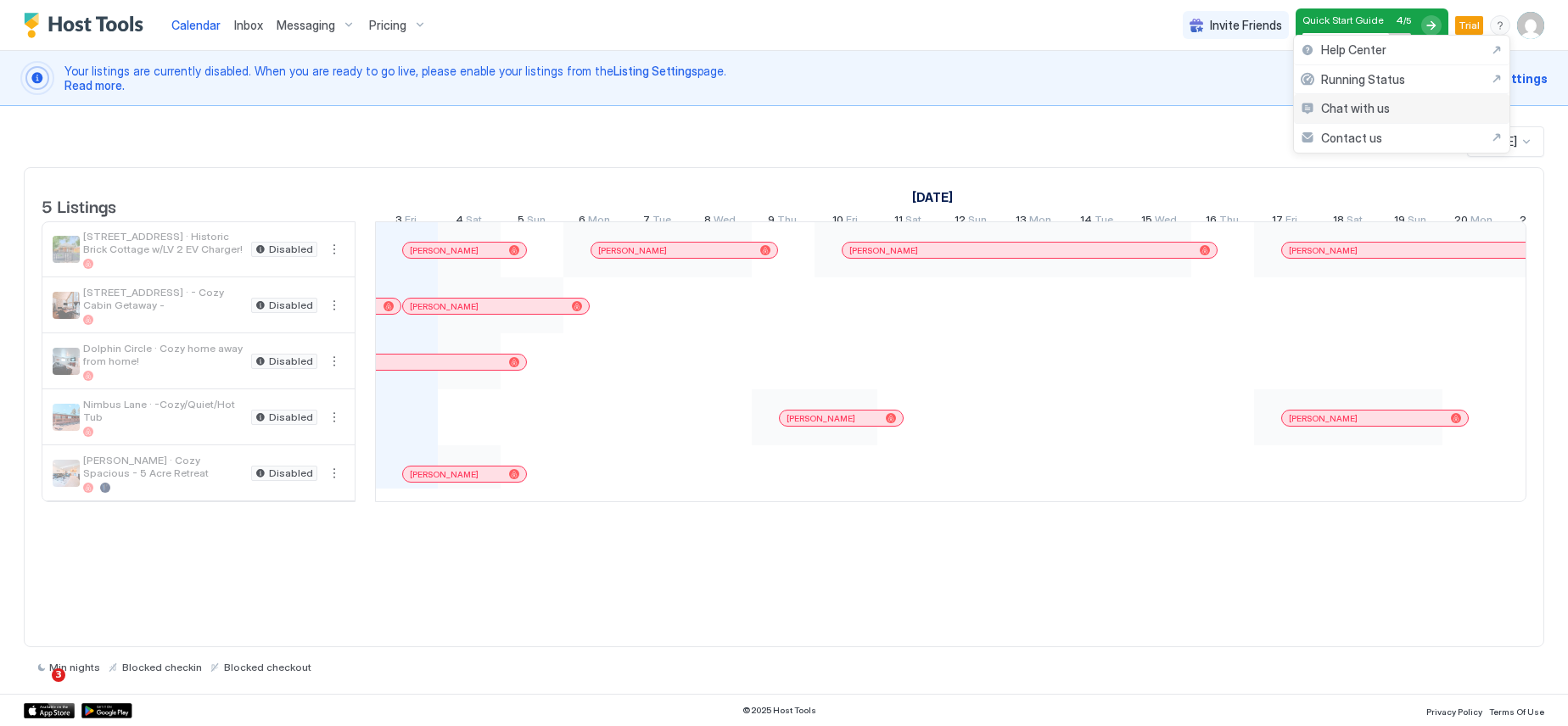
click at [1395, 107] on div "Chat with us" at bounding box center [1402, 108] width 216 height 30
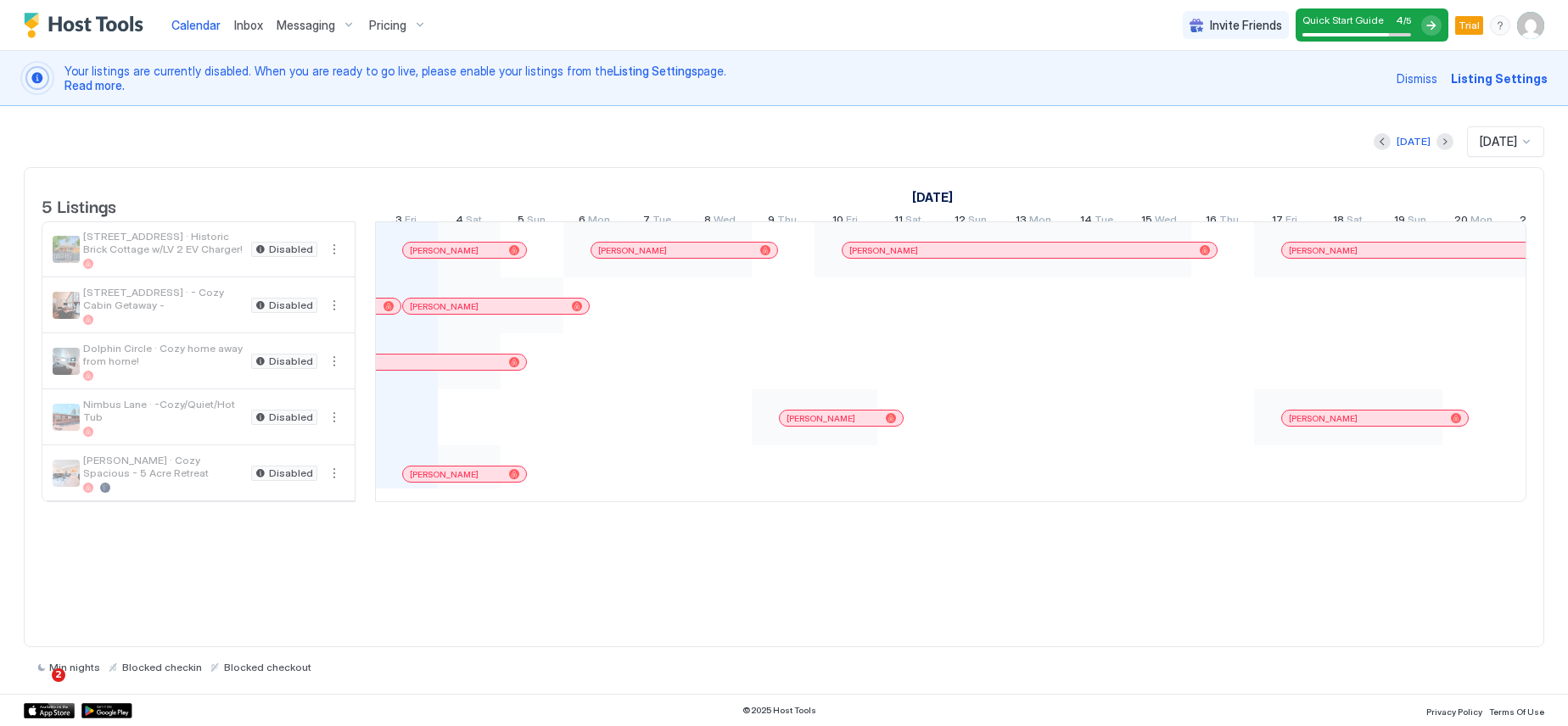
click at [1507, 80] on span "Listing Settings" at bounding box center [1499, 78] width 97 height 17
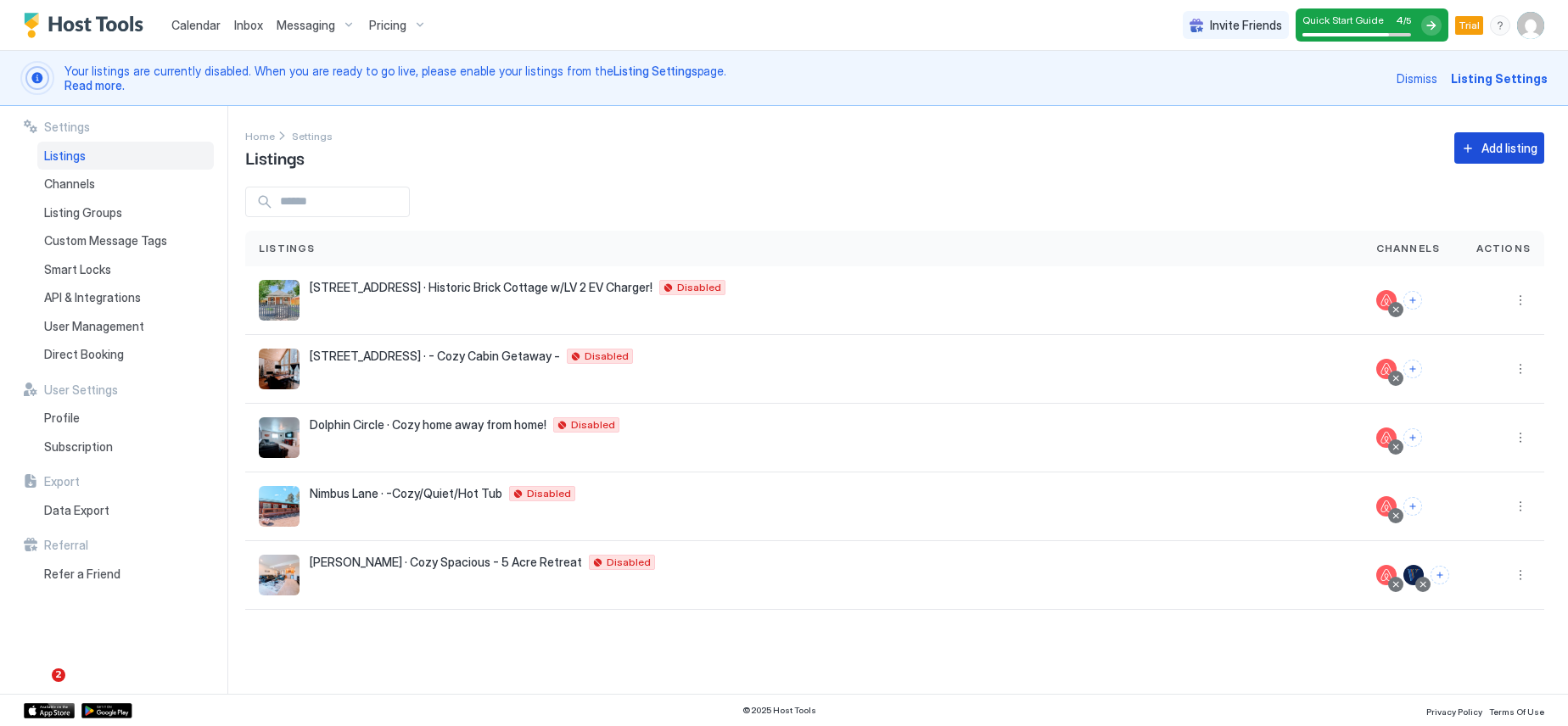
click at [1493, 148] on div "Add listing" at bounding box center [1510, 148] width 56 height 17
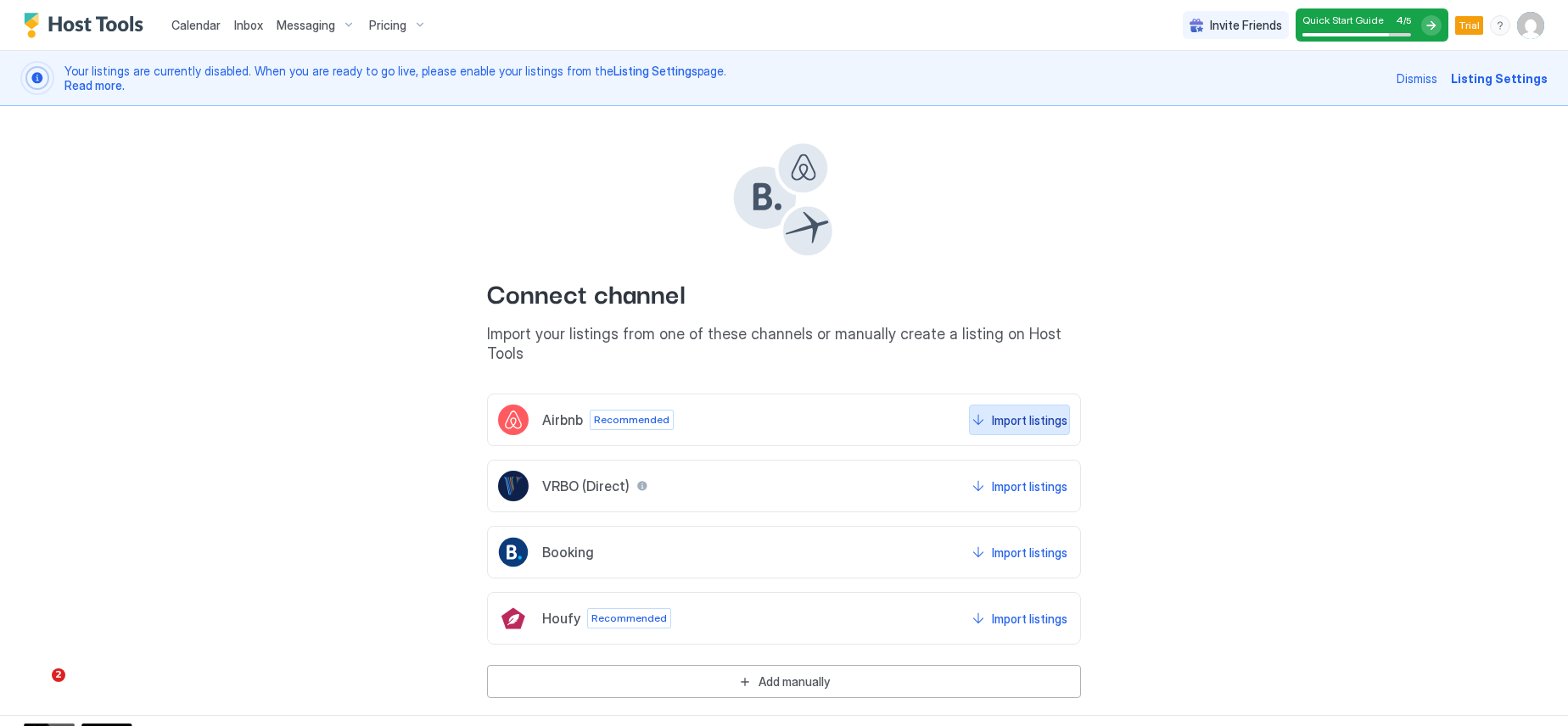
click at [1028, 411] on div "Import listings" at bounding box center [1030, 420] width 75 height 17
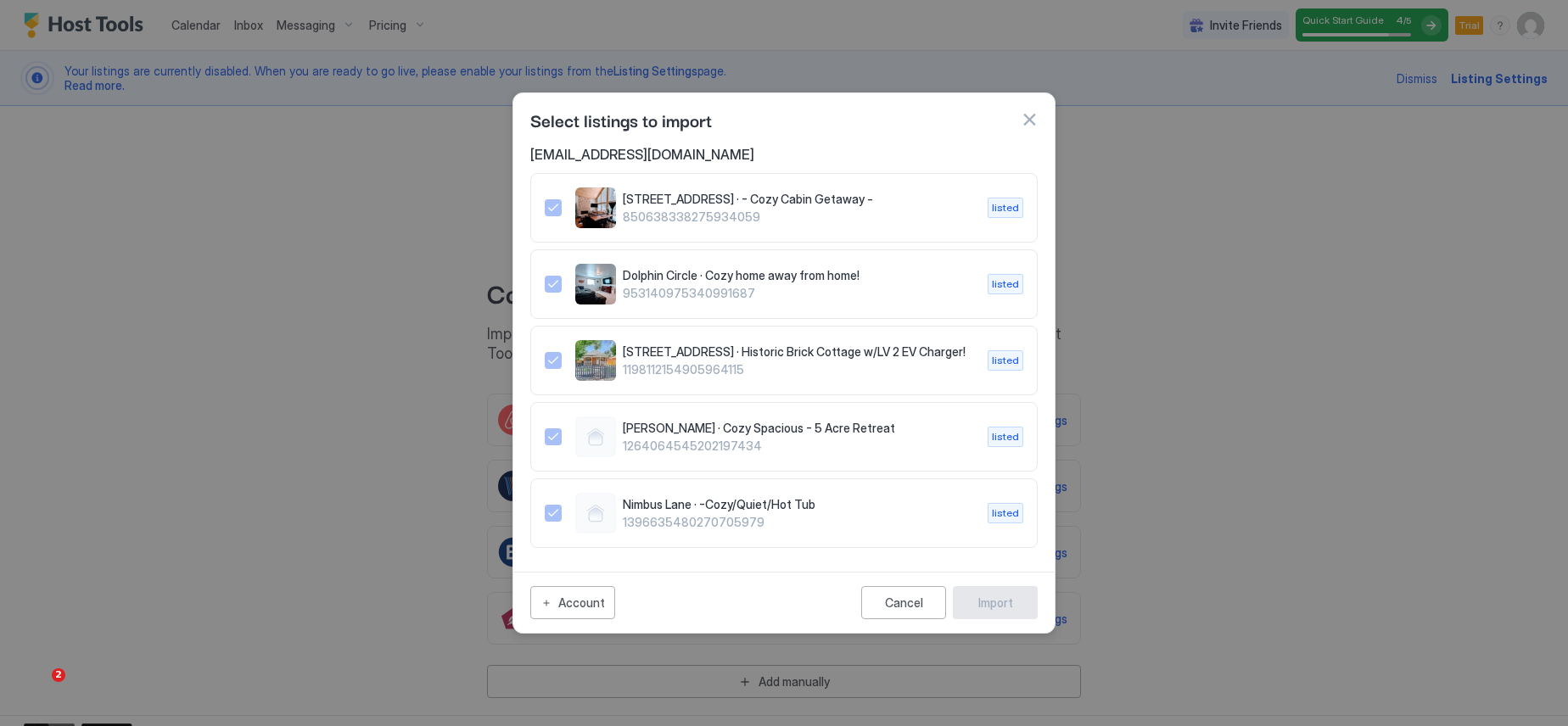
click at [1026, 123] on button "button" at bounding box center [1030, 120] width 17 height 17
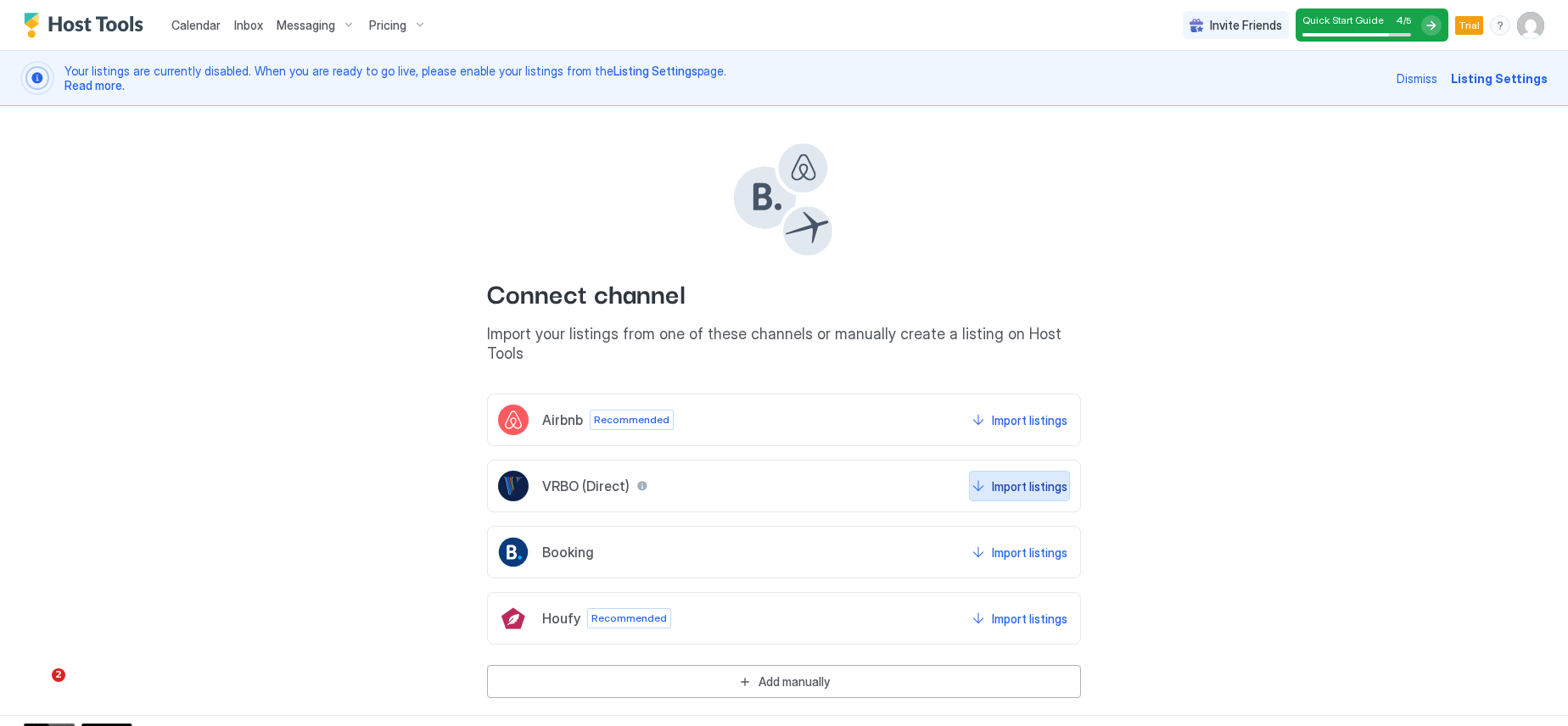
click at [1027, 478] on div "Import listings" at bounding box center [1030, 487] width 75 height 17
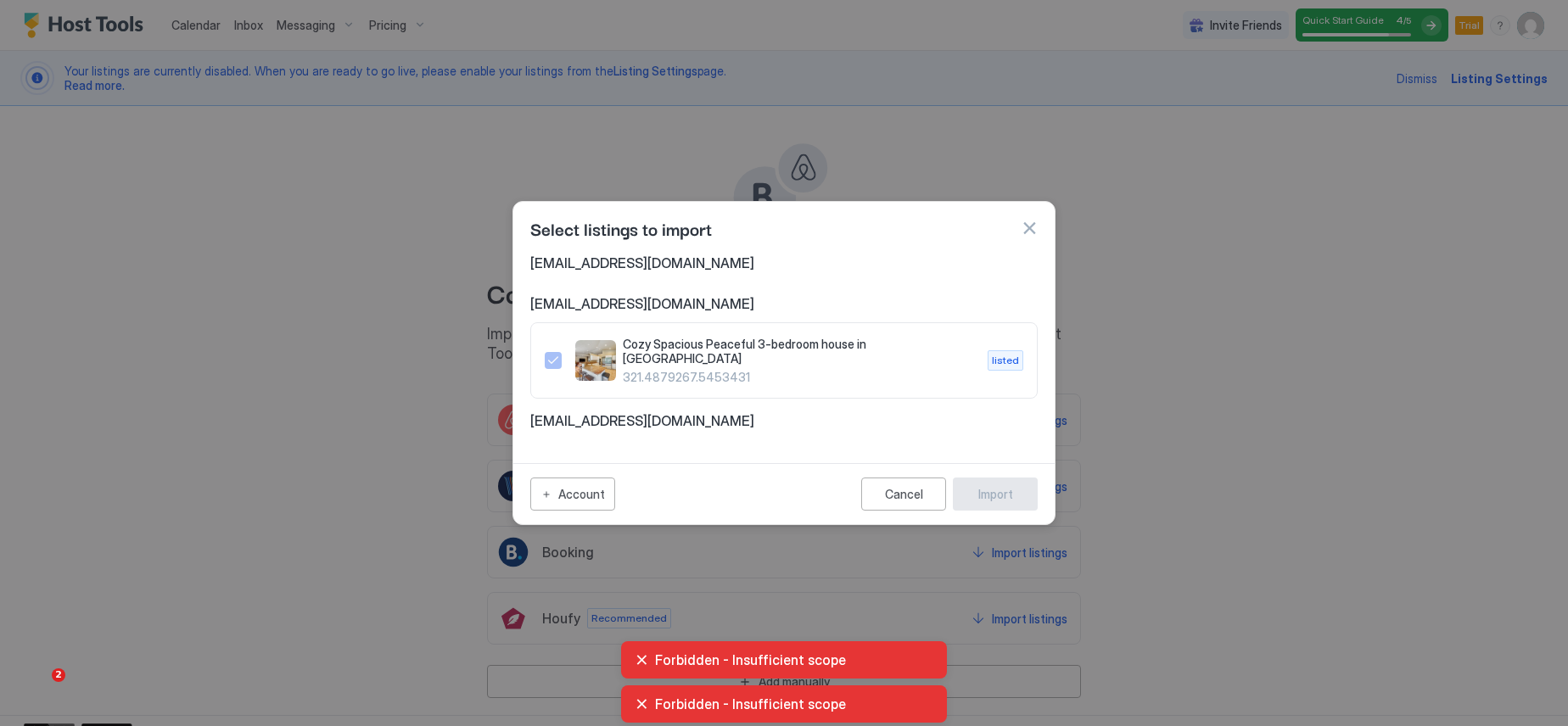
click at [625, 416] on span "highcountryretreats@gmail.com" at bounding box center [784, 421] width 507 height 17
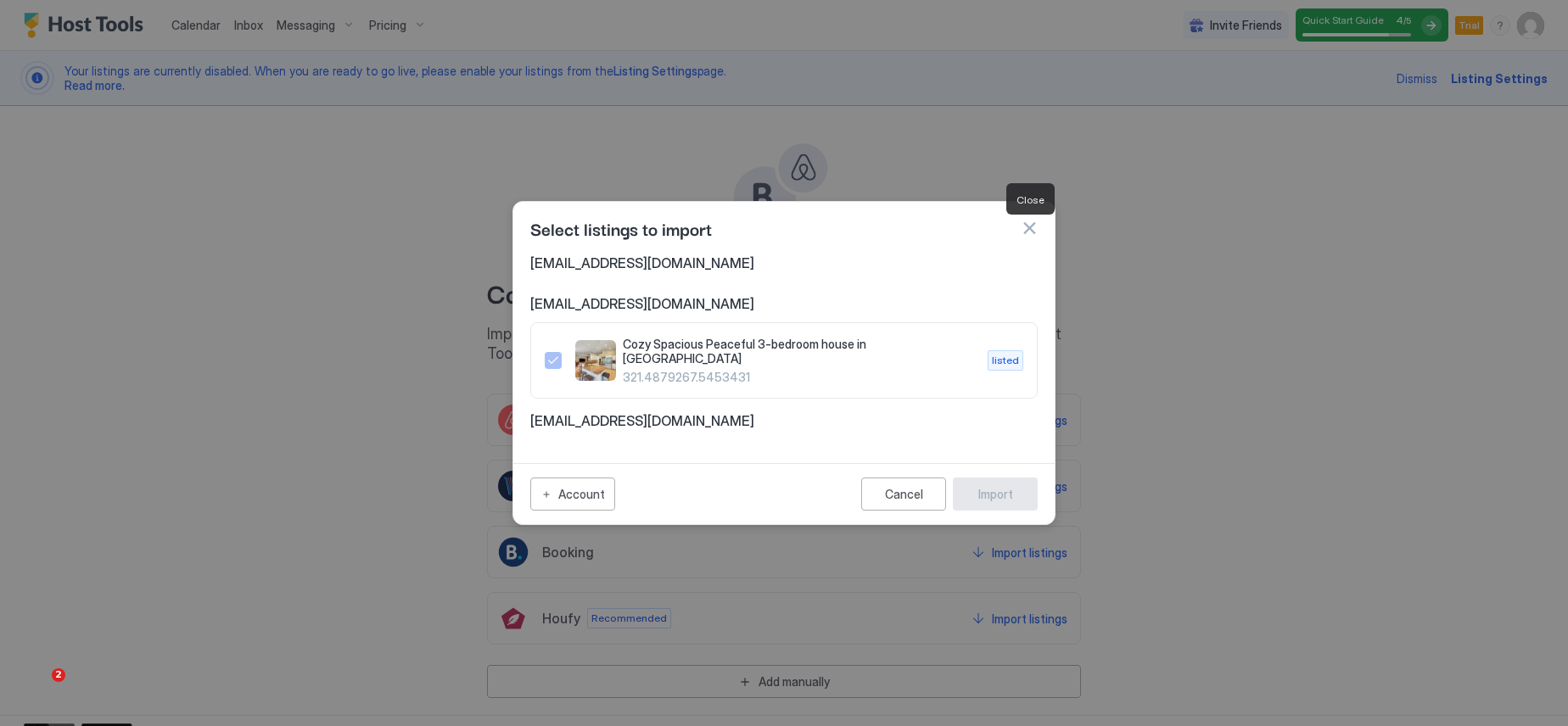
click at [1029, 237] on button "button" at bounding box center [1030, 228] width 17 height 17
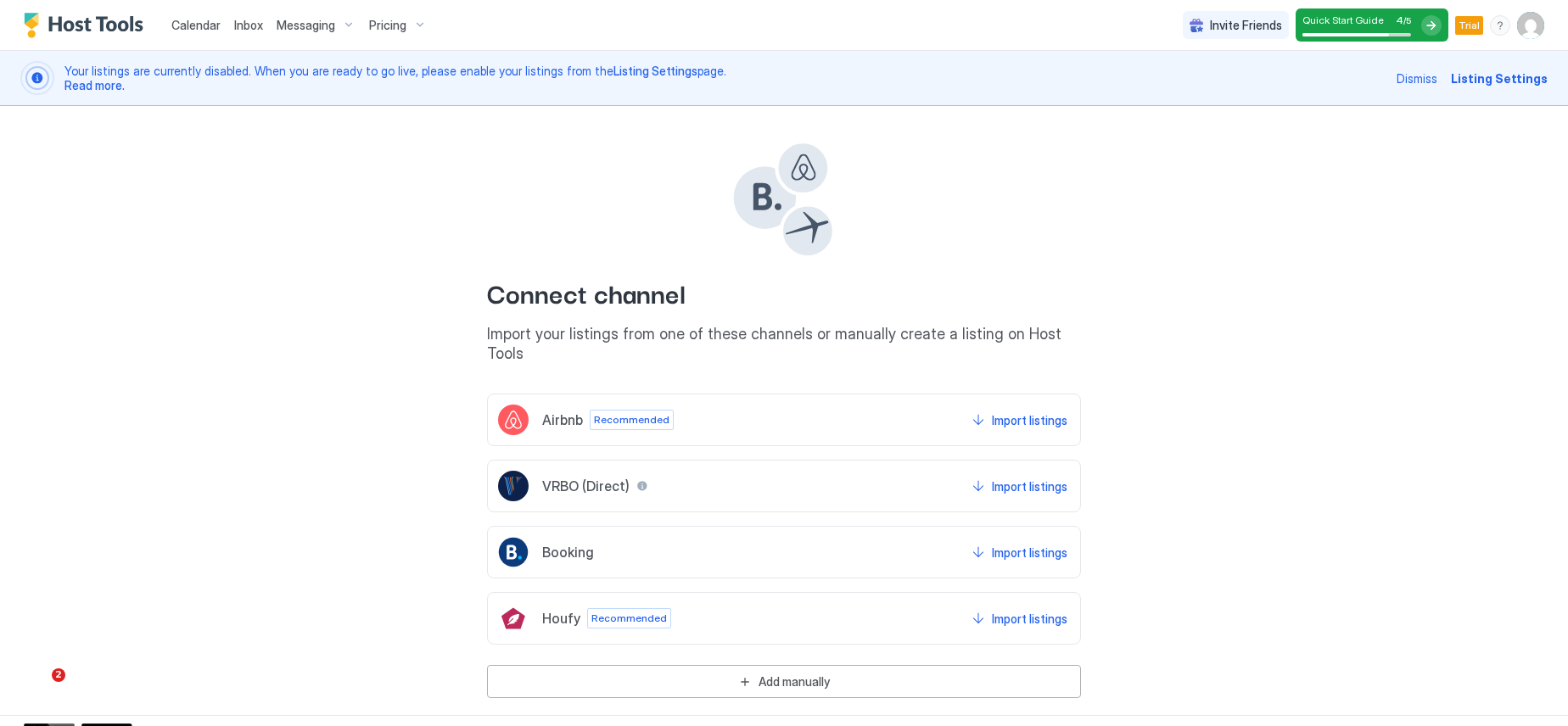
scroll to position [1, 0]
click at [203, 24] on span "Calendar" at bounding box center [196, 24] width 49 height 15
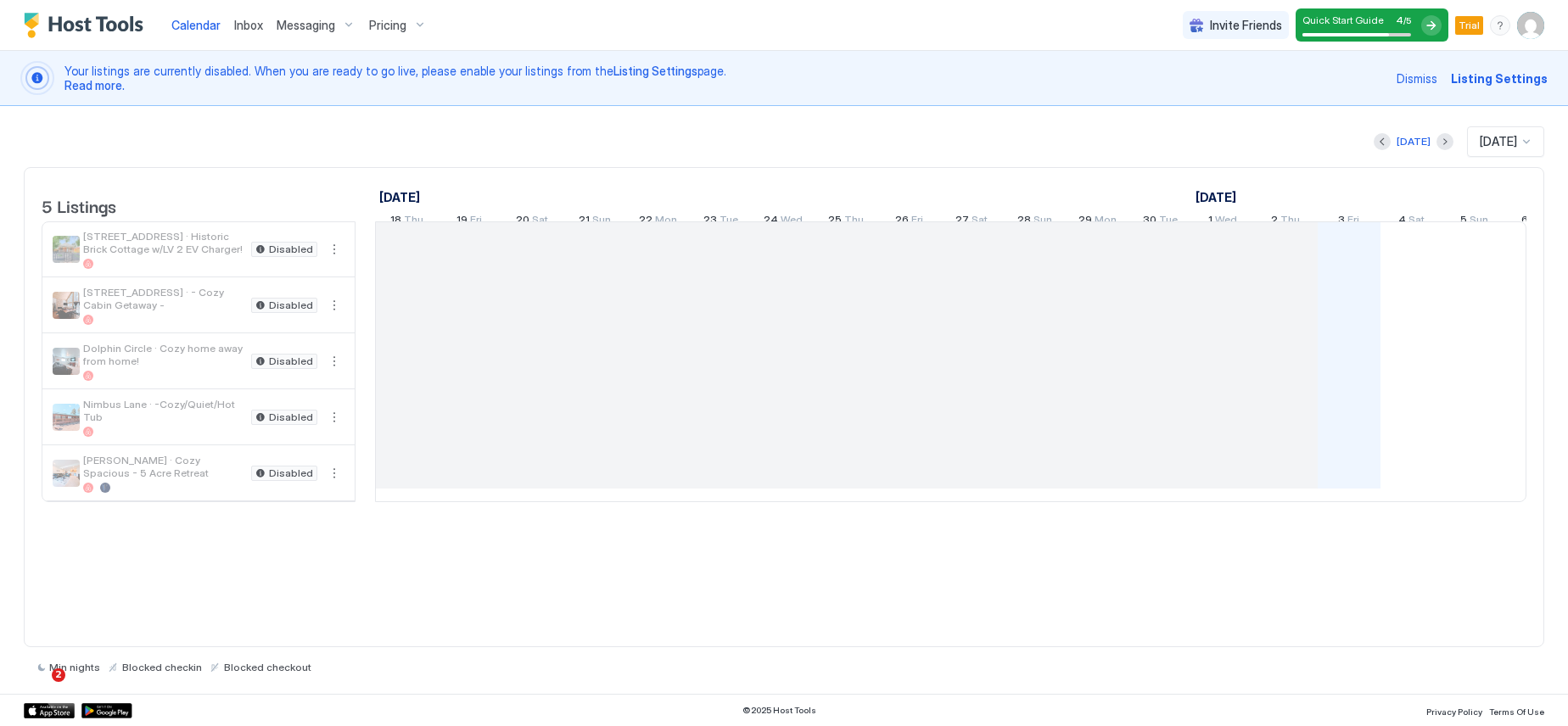
scroll to position [0, 943]
